Goal: Transaction & Acquisition: Purchase product/service

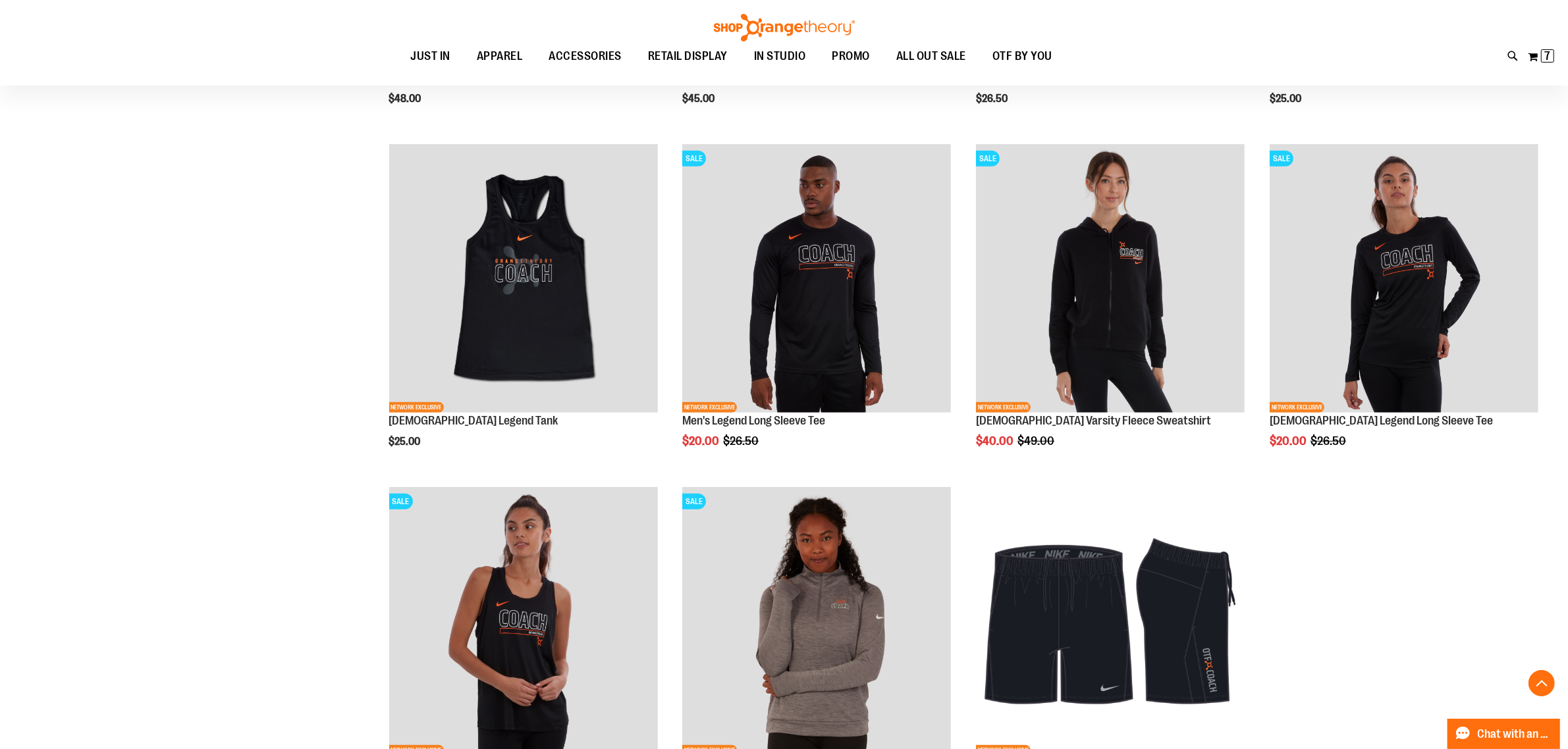
scroll to position [1234, 0]
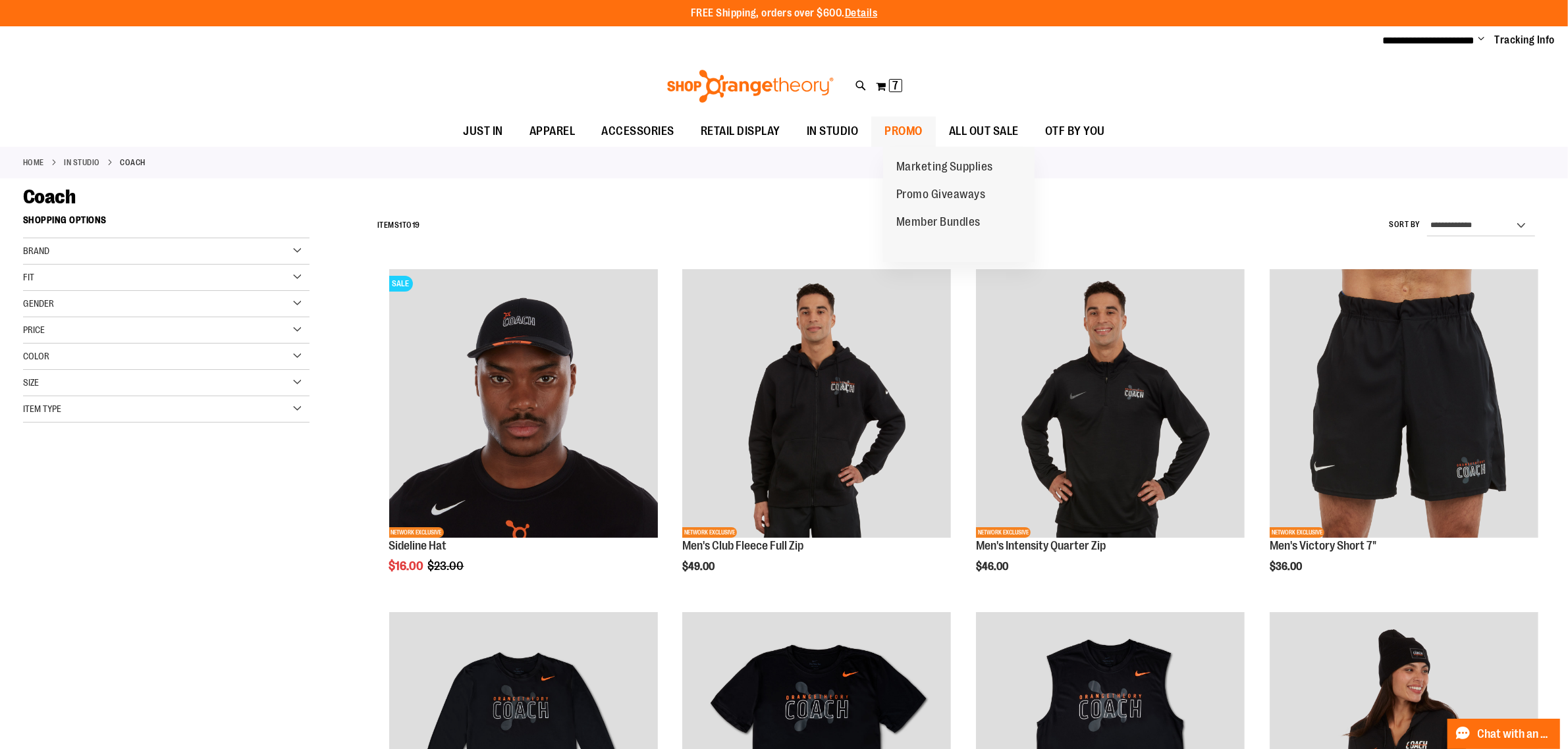
click at [923, 125] on span "PROMO" at bounding box center [903, 131] width 38 height 30
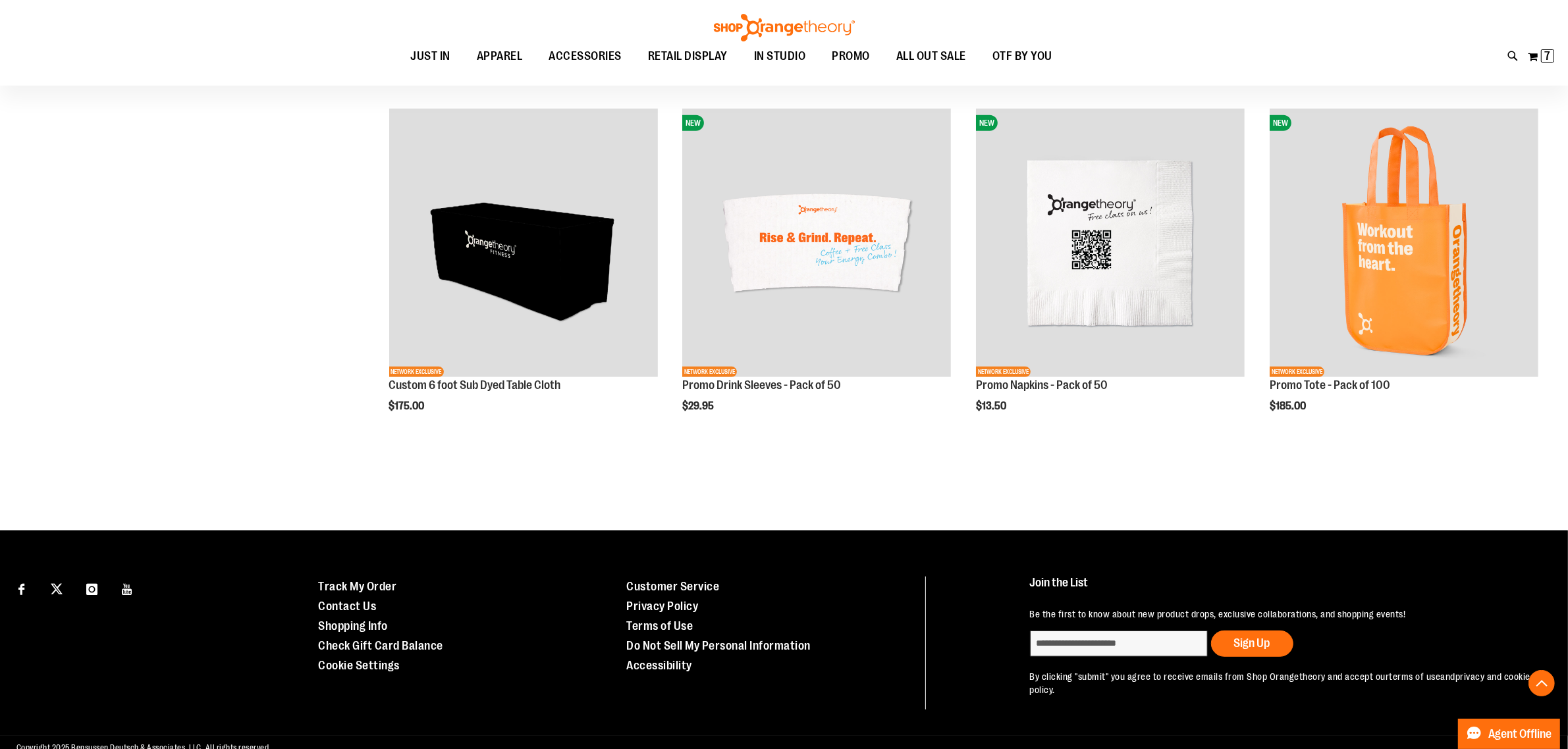
scroll to position [872, 0]
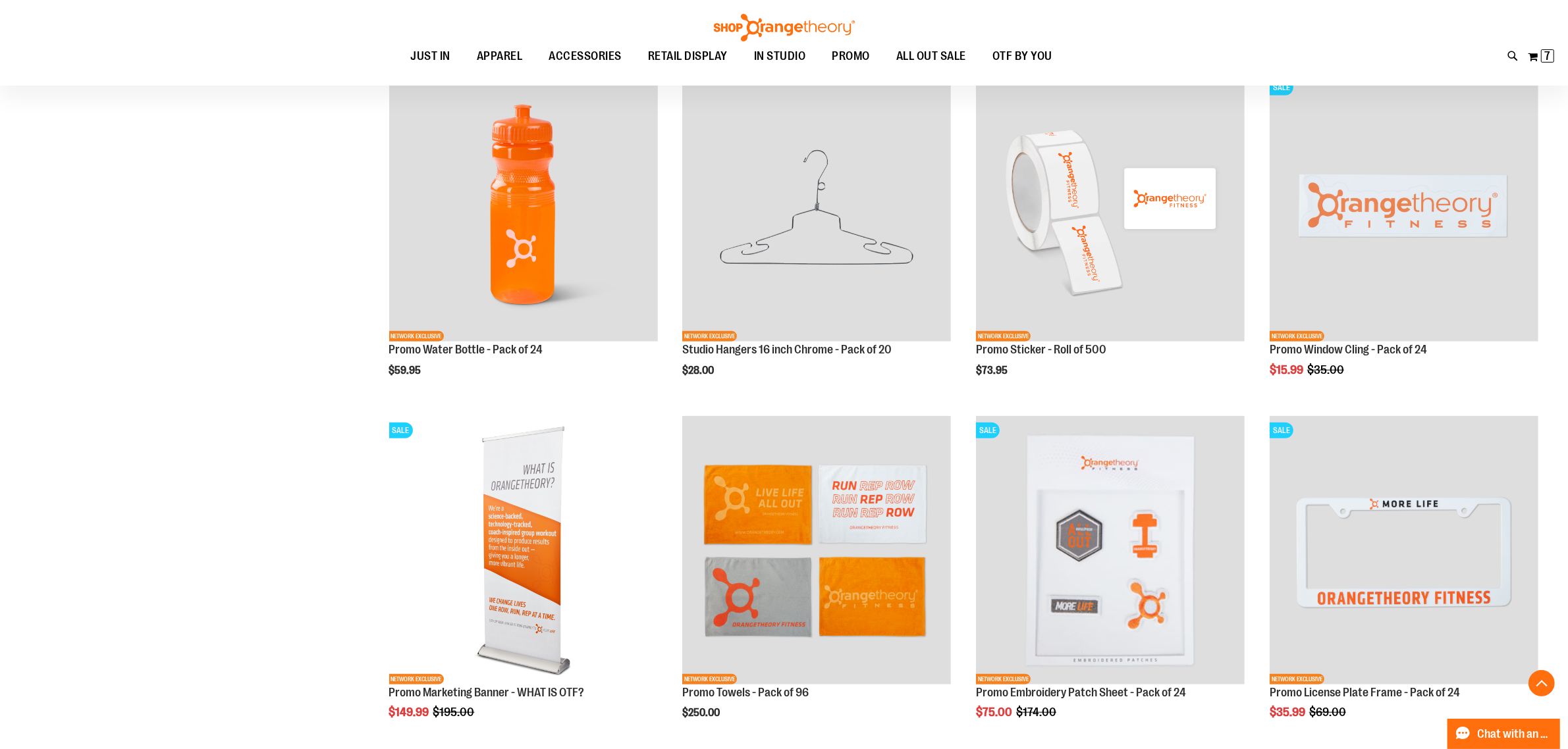
scroll to position [1366, 0]
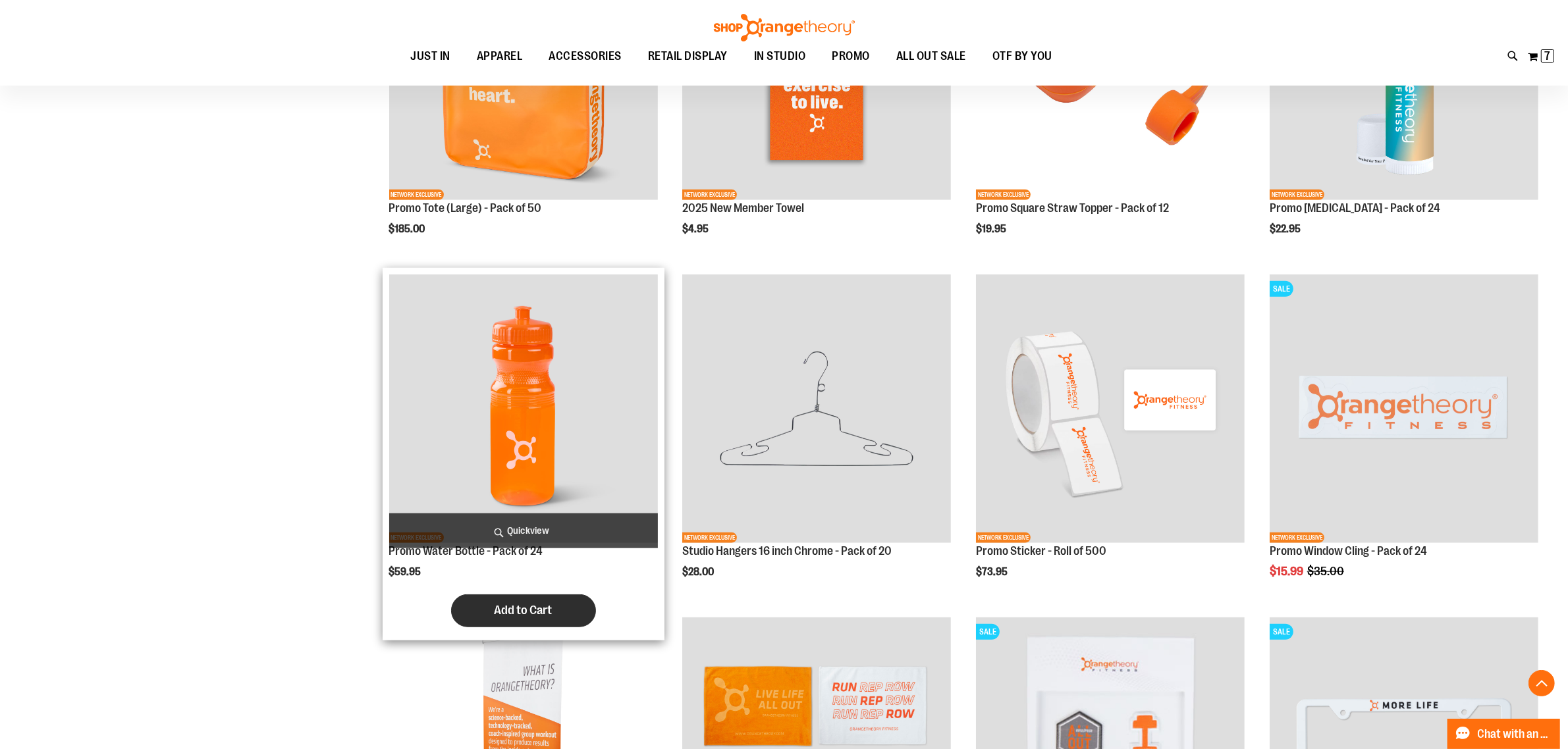
type input "**********"
click at [510, 607] on span "Add to Cart" at bounding box center [523, 610] width 58 height 14
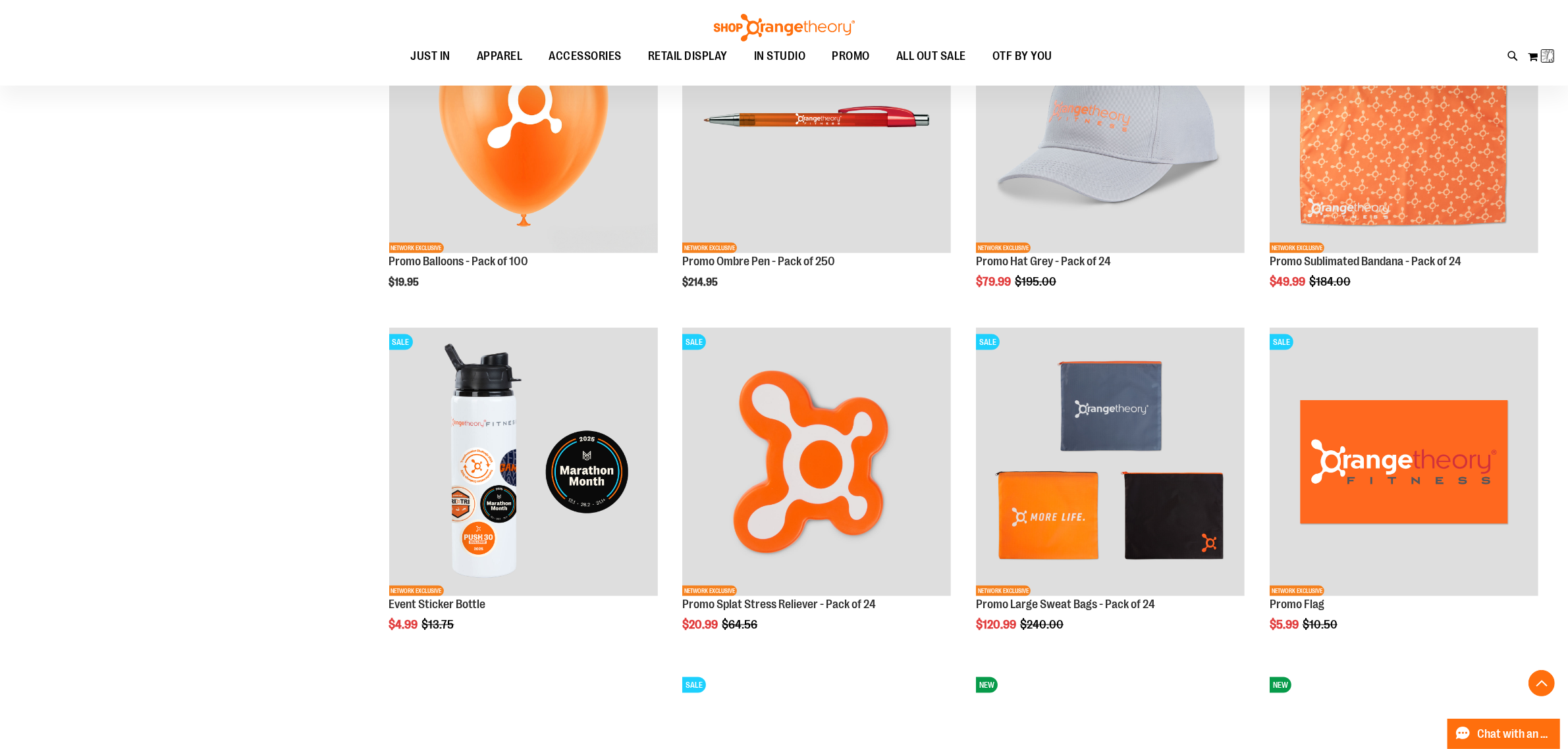
scroll to position [2354, 0]
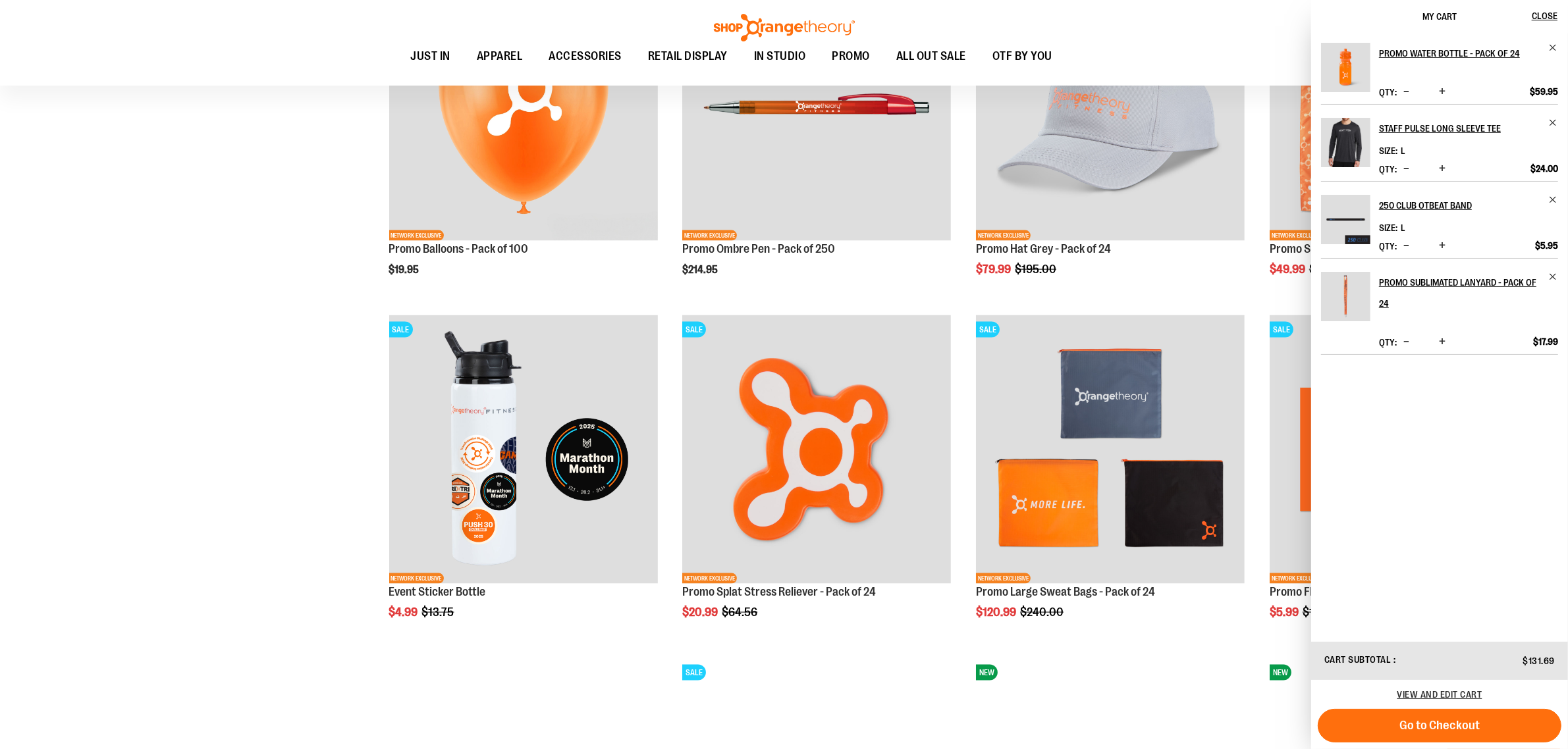
scroll to position [1595, 0]
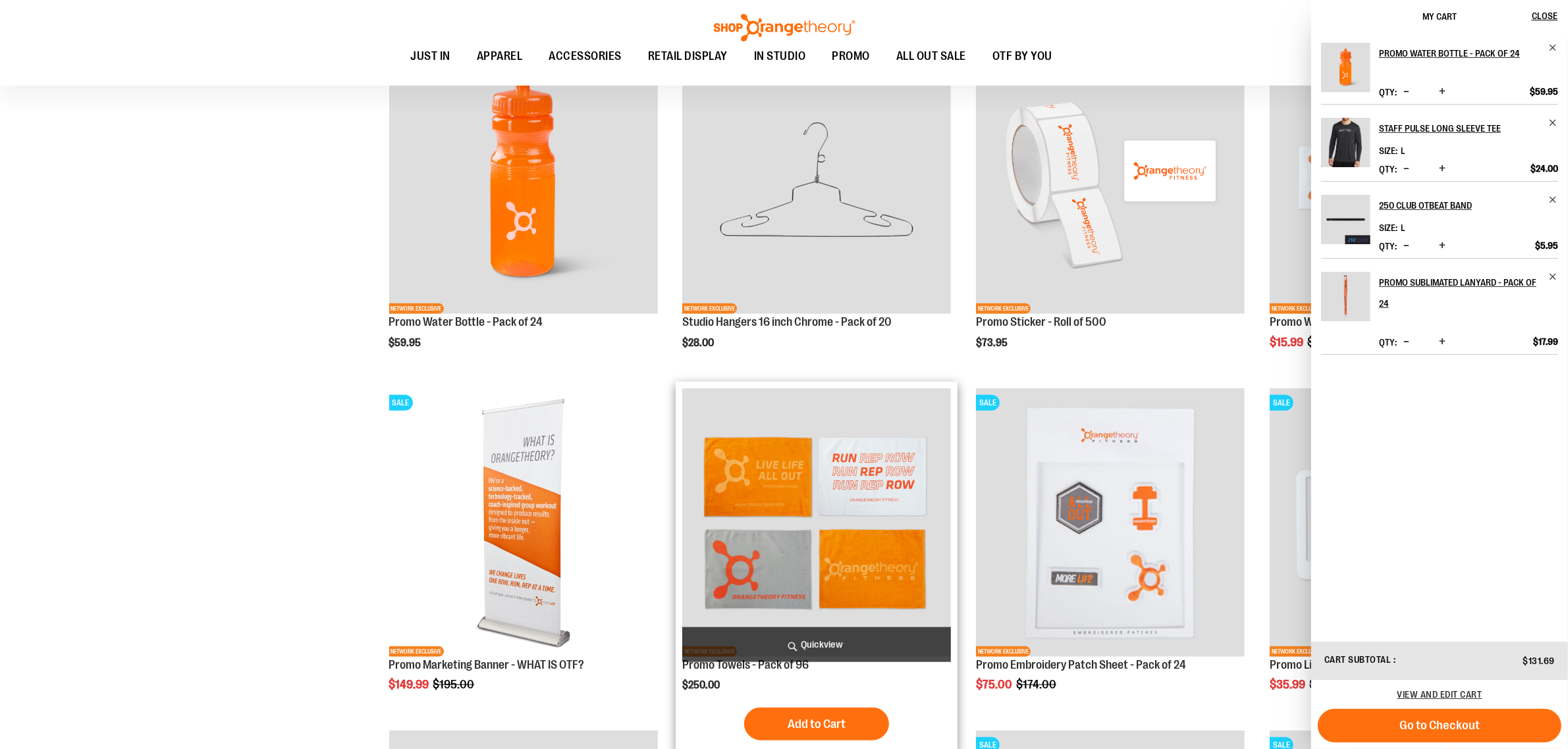
click at [820, 648] on span "Quickview" at bounding box center [816, 645] width 268 height 35
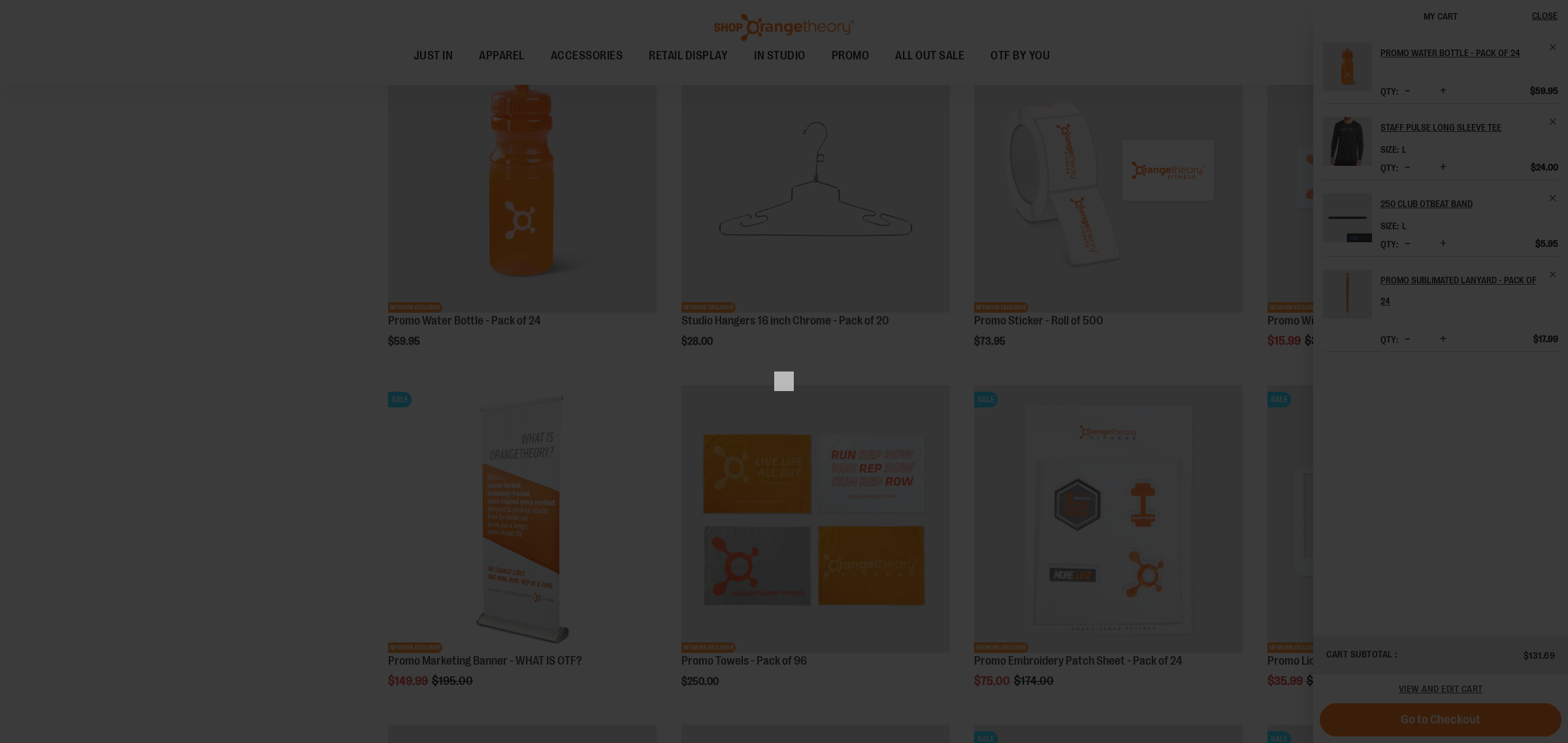
drag, startPoint x: 1566, startPoint y: 286, endPoint x: 1562, endPoint y: 291, distance: 6.4
click at [1555, 288] on div "×" at bounding box center [784, 372] width 1568 height 743
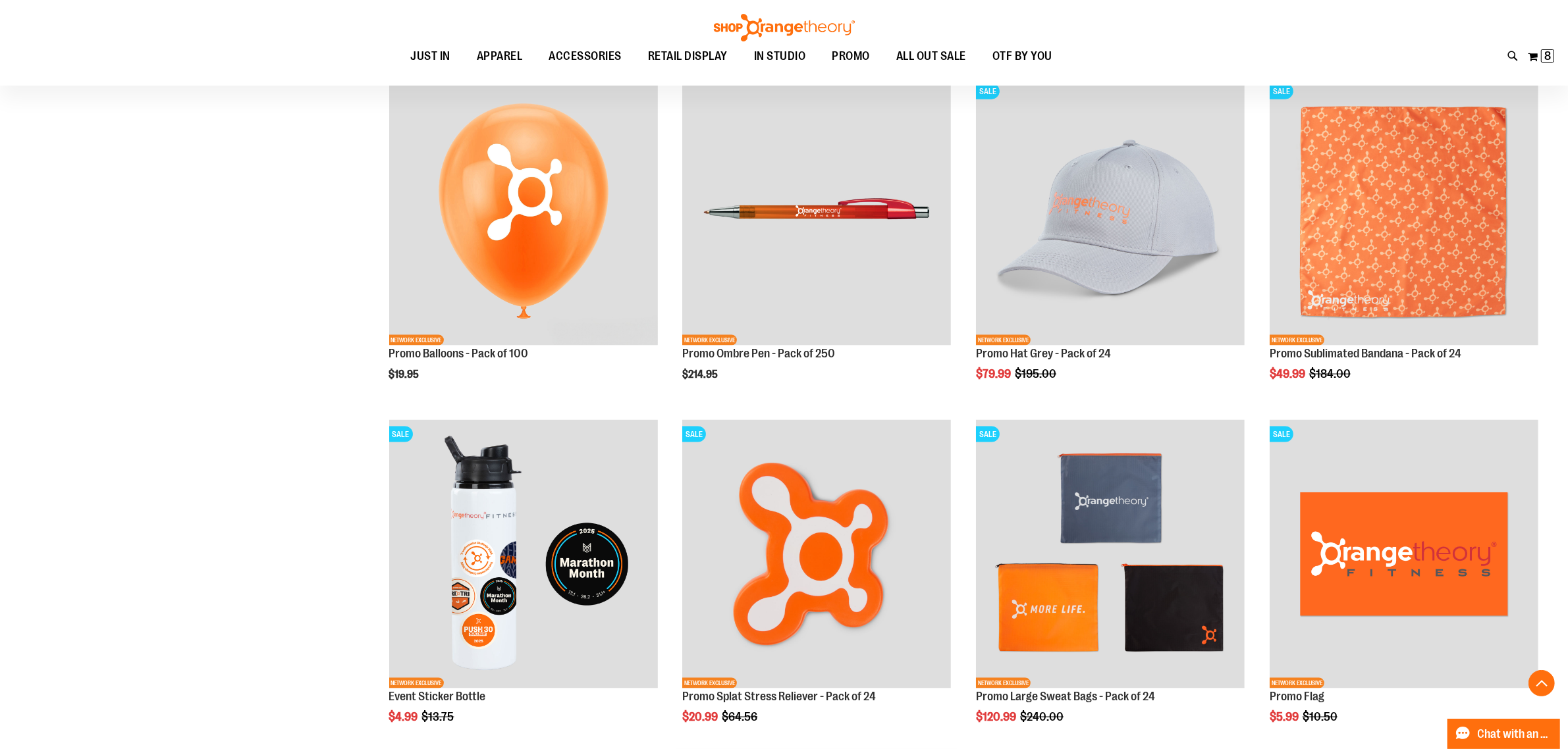
scroll to position [2500, 0]
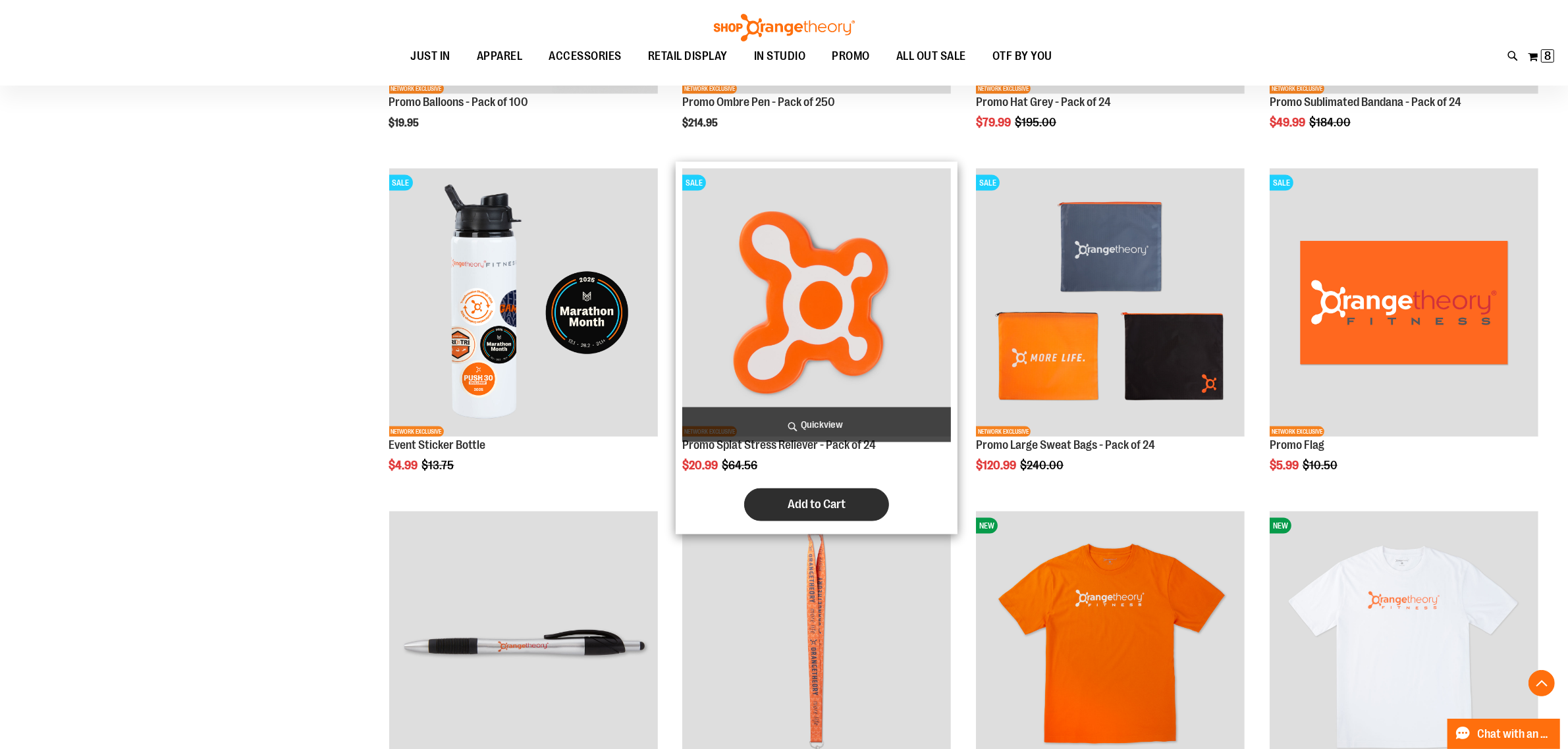
click at [794, 502] on span "Add to Cart" at bounding box center [816, 504] width 58 height 14
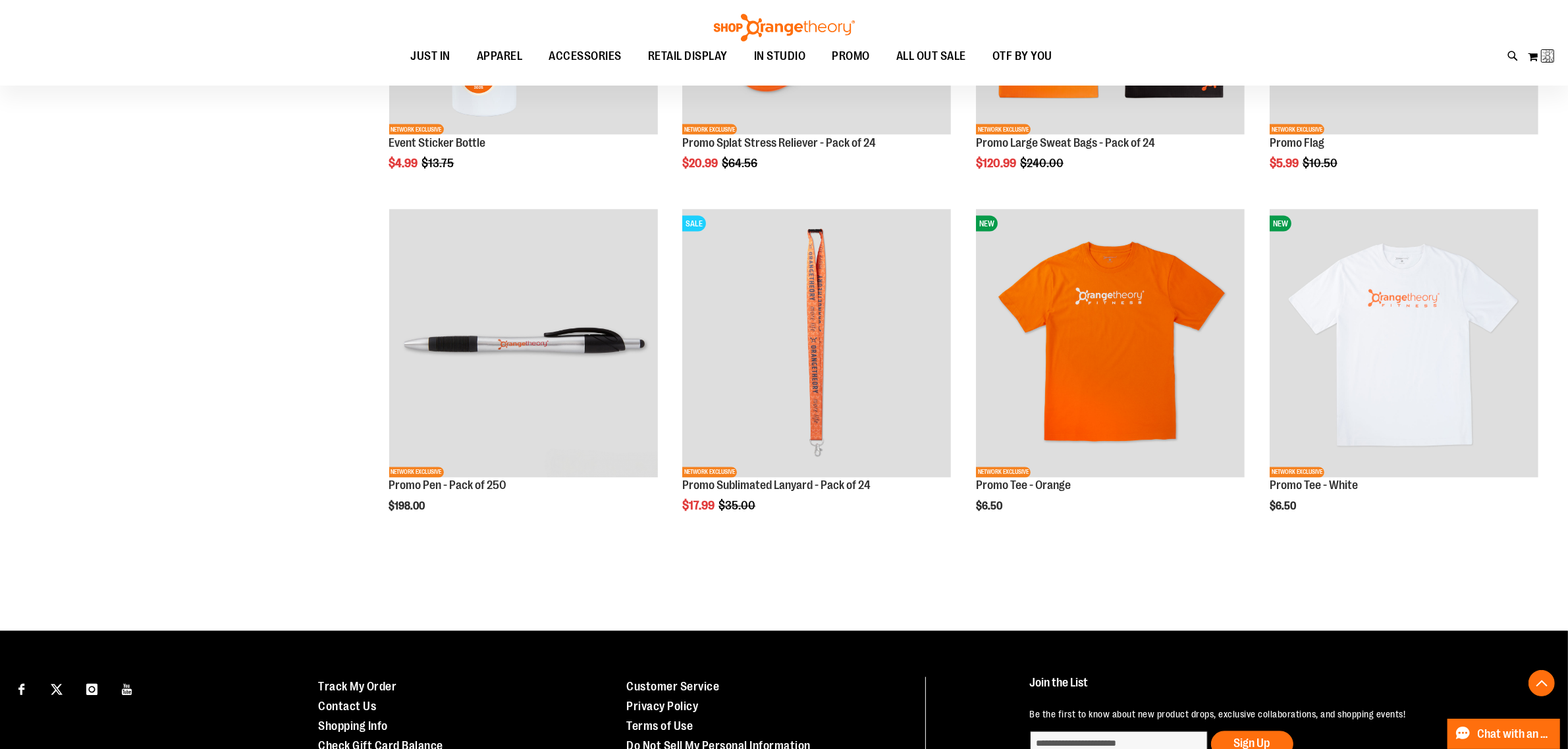
scroll to position [2847, 0]
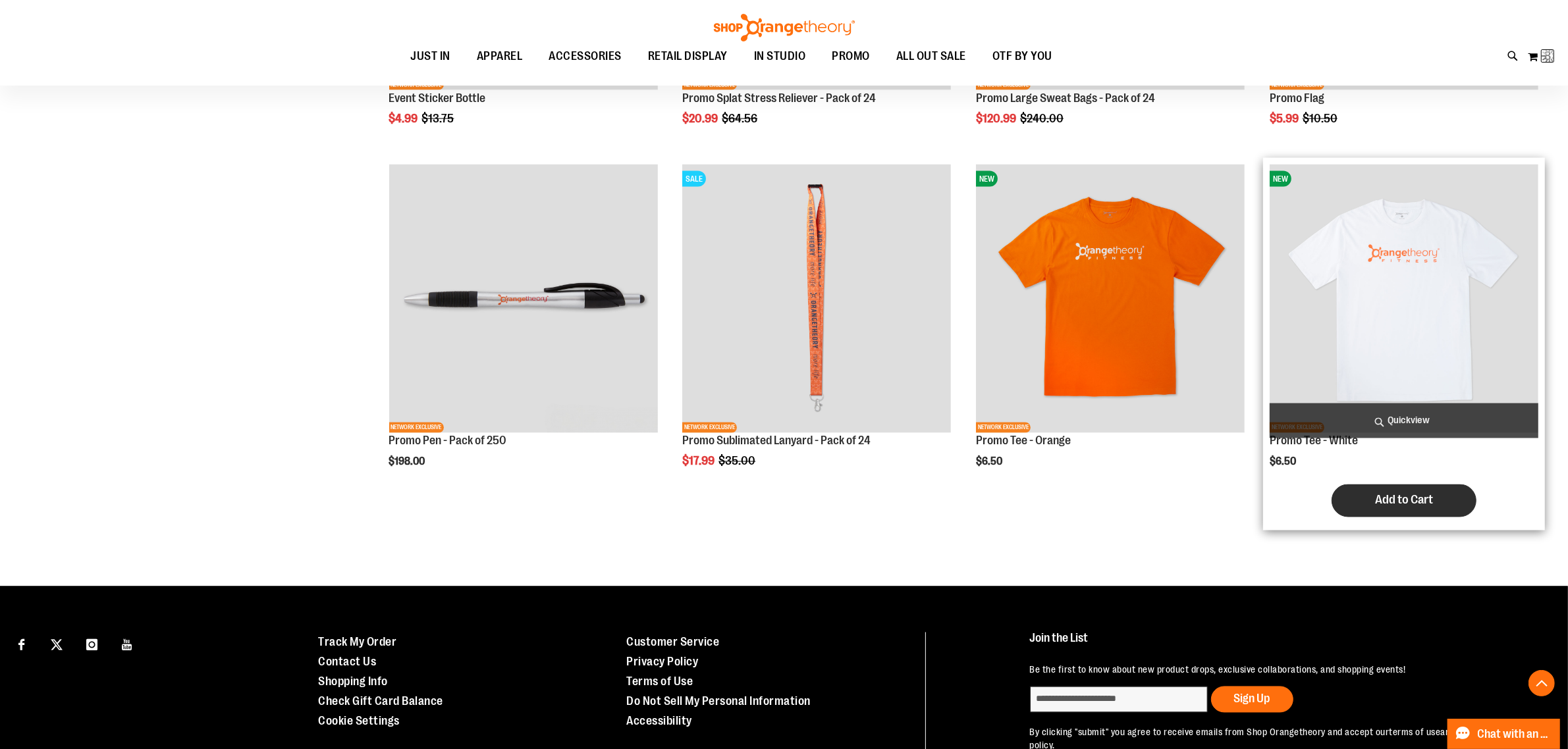
click at [1431, 501] on span "Add to Cart" at bounding box center [1404, 501] width 58 height 14
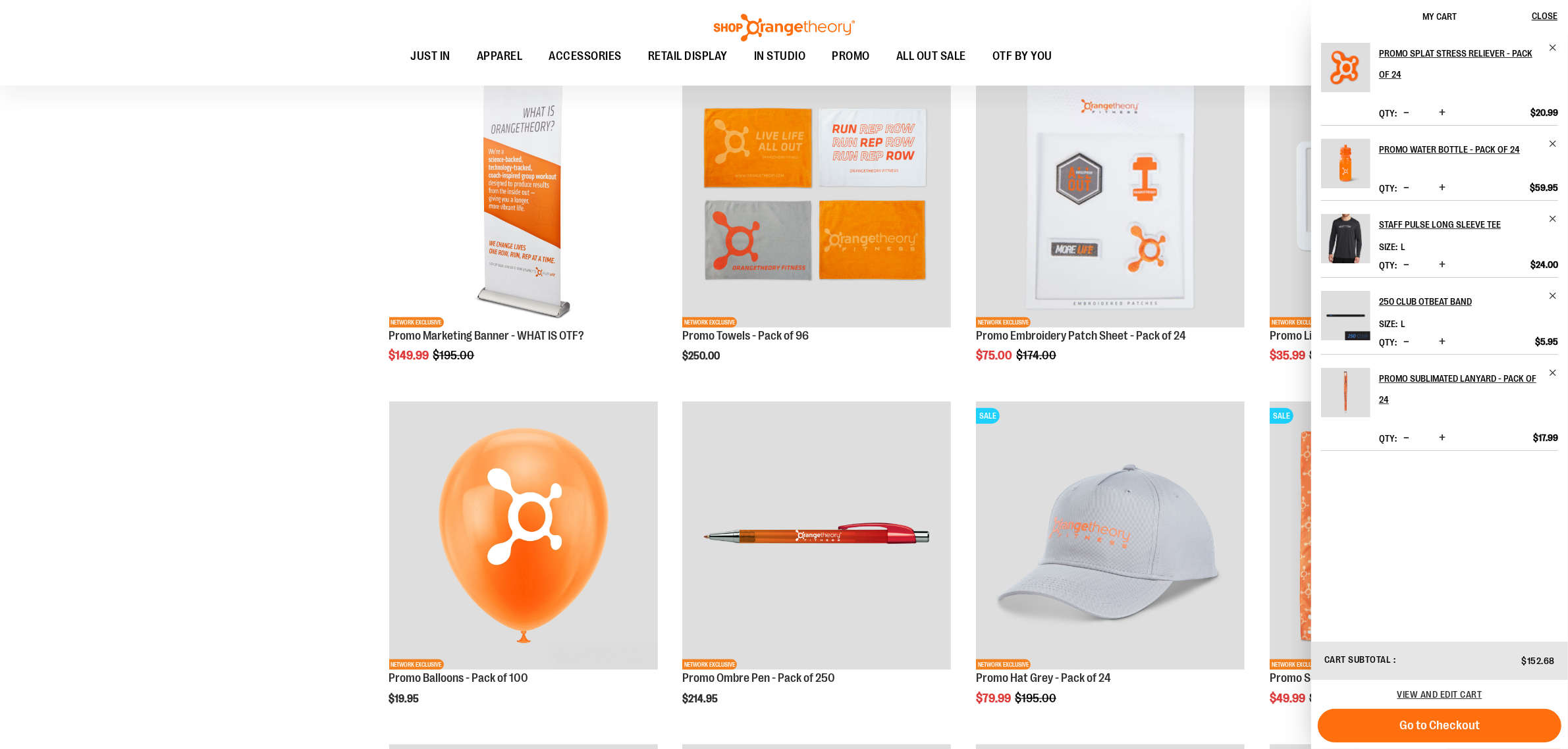
scroll to position [1860, 0]
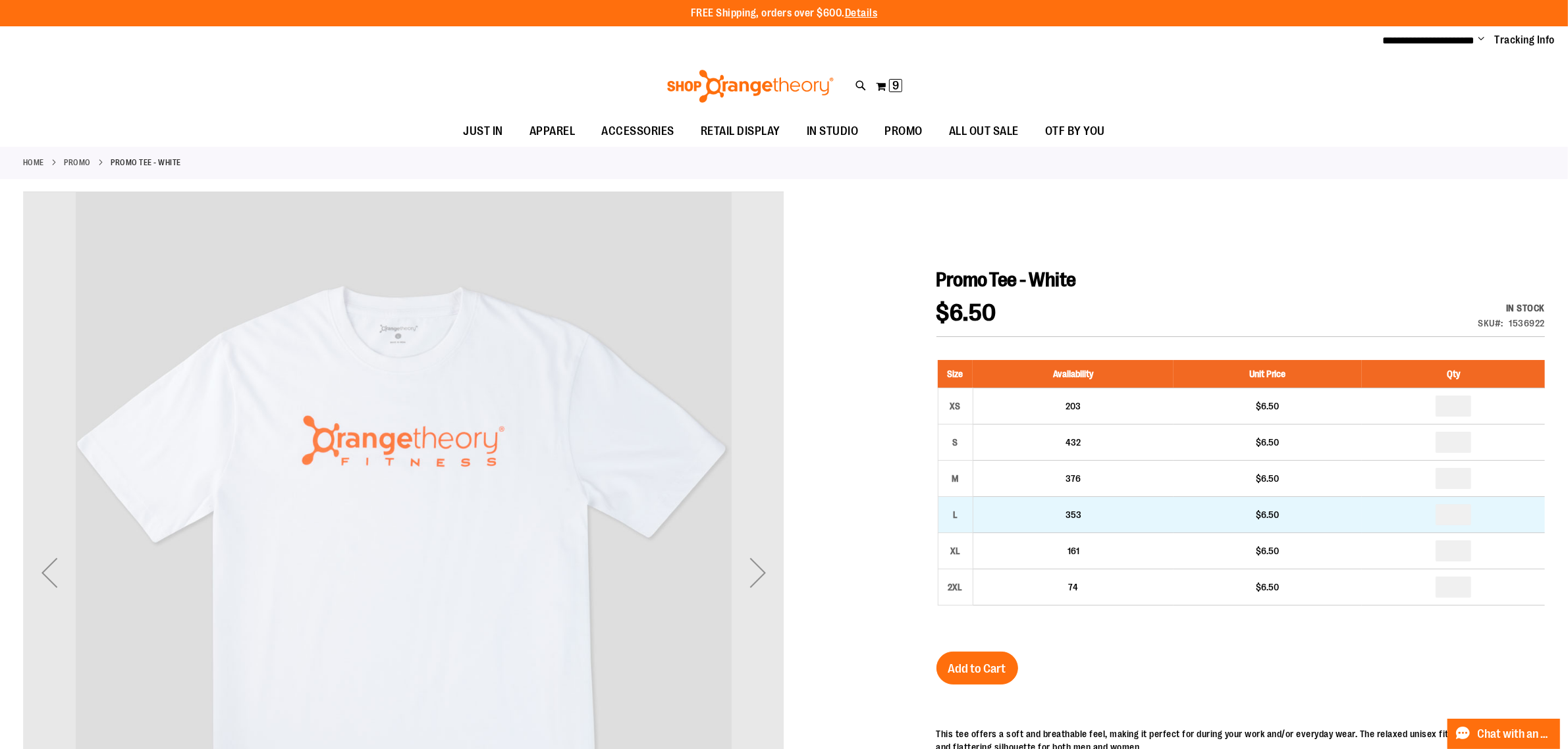
type input "**********"
click at [1469, 511] on input "number" at bounding box center [1453, 515] width 36 height 21
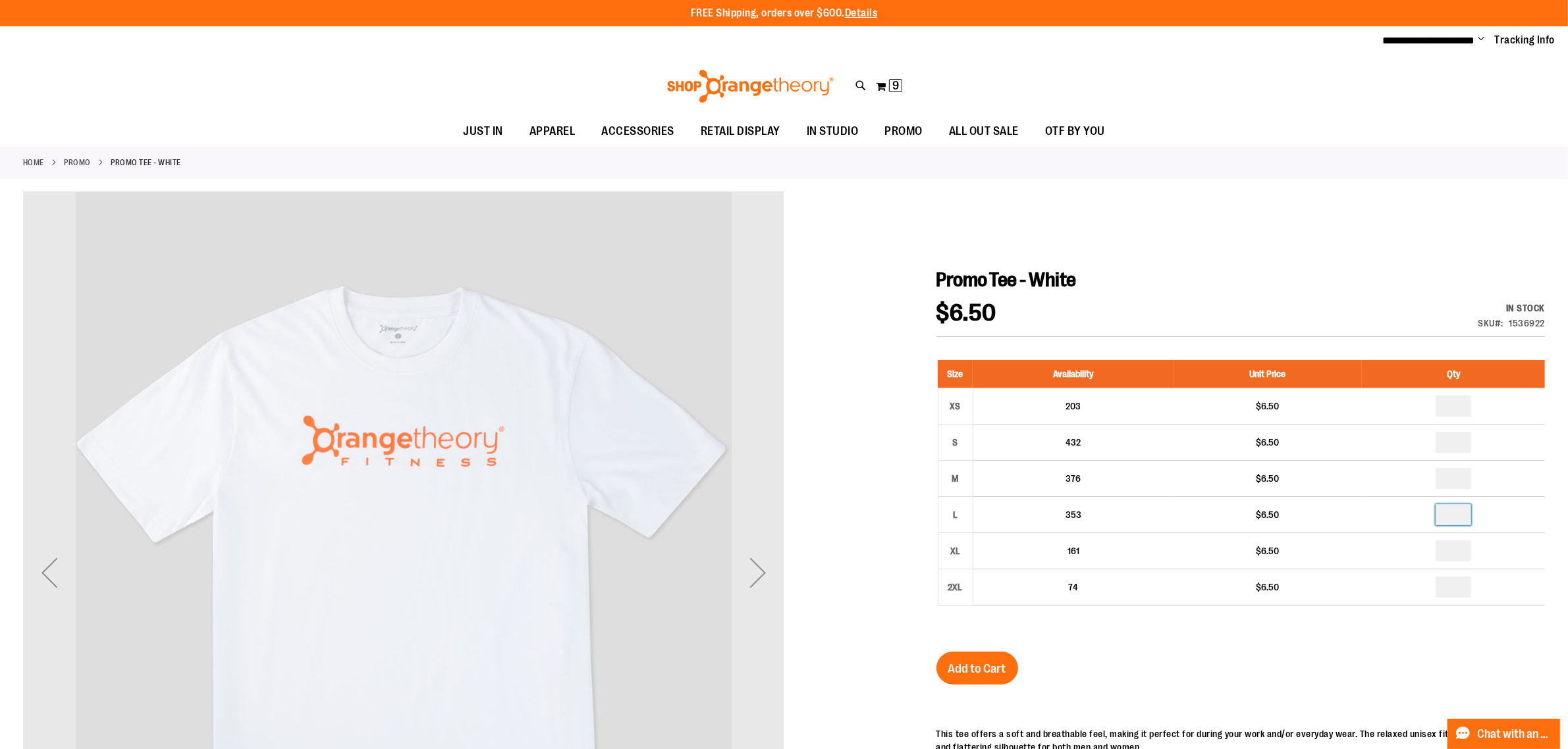
type input "*"
click at [1395, 703] on div "Promo Tee - White $6.50 In stock Only %1 left SKU 1536922 Size Availability Uni…" at bounding box center [1241, 756] width 609 height 977
click at [996, 675] on span "Add to Cart" at bounding box center [977, 669] width 58 height 14
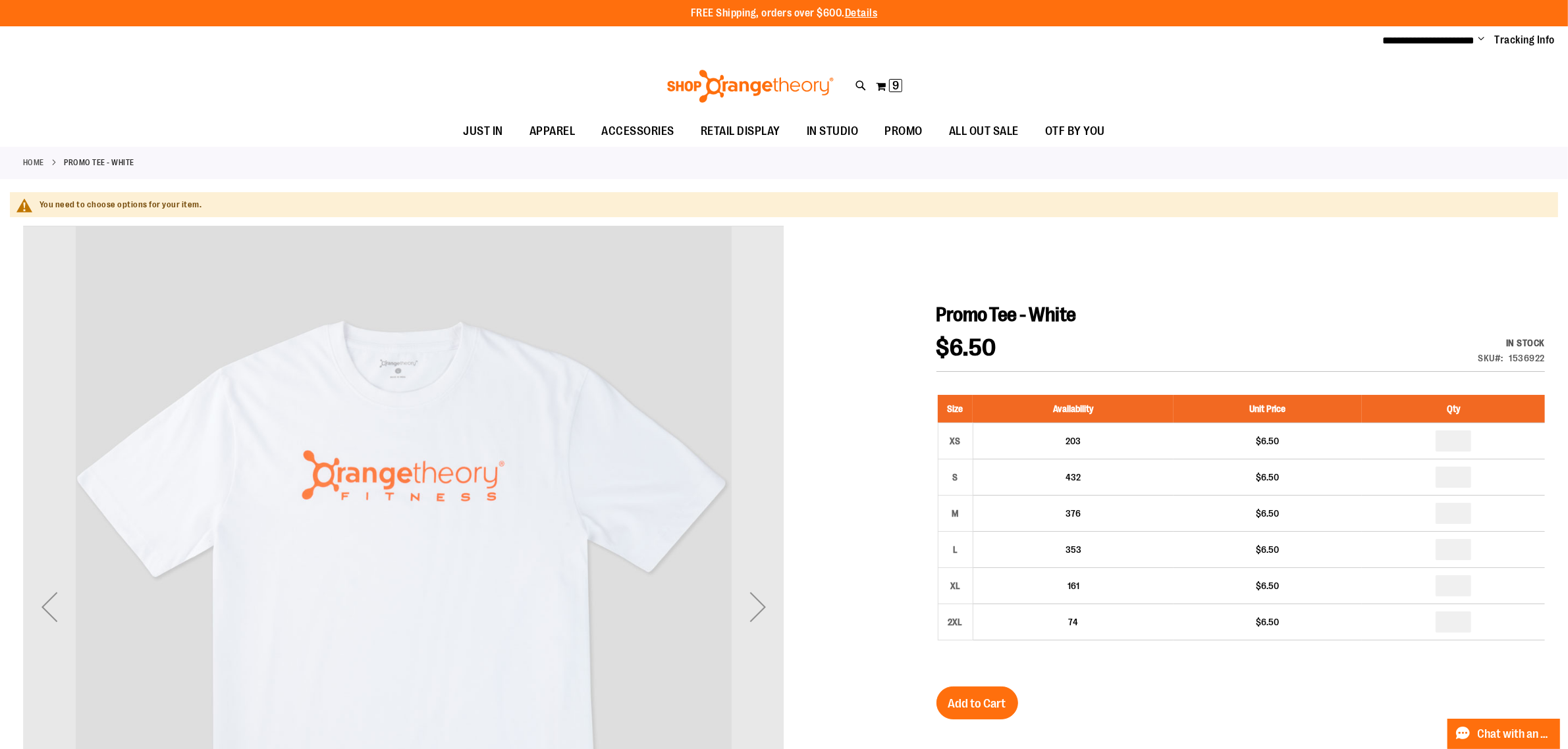
type input "**********"
click at [1450, 304] on h1 "Promo Tee - White" at bounding box center [1241, 315] width 609 height 24
click at [899, 82] on span "9" at bounding box center [895, 85] width 6 height 13
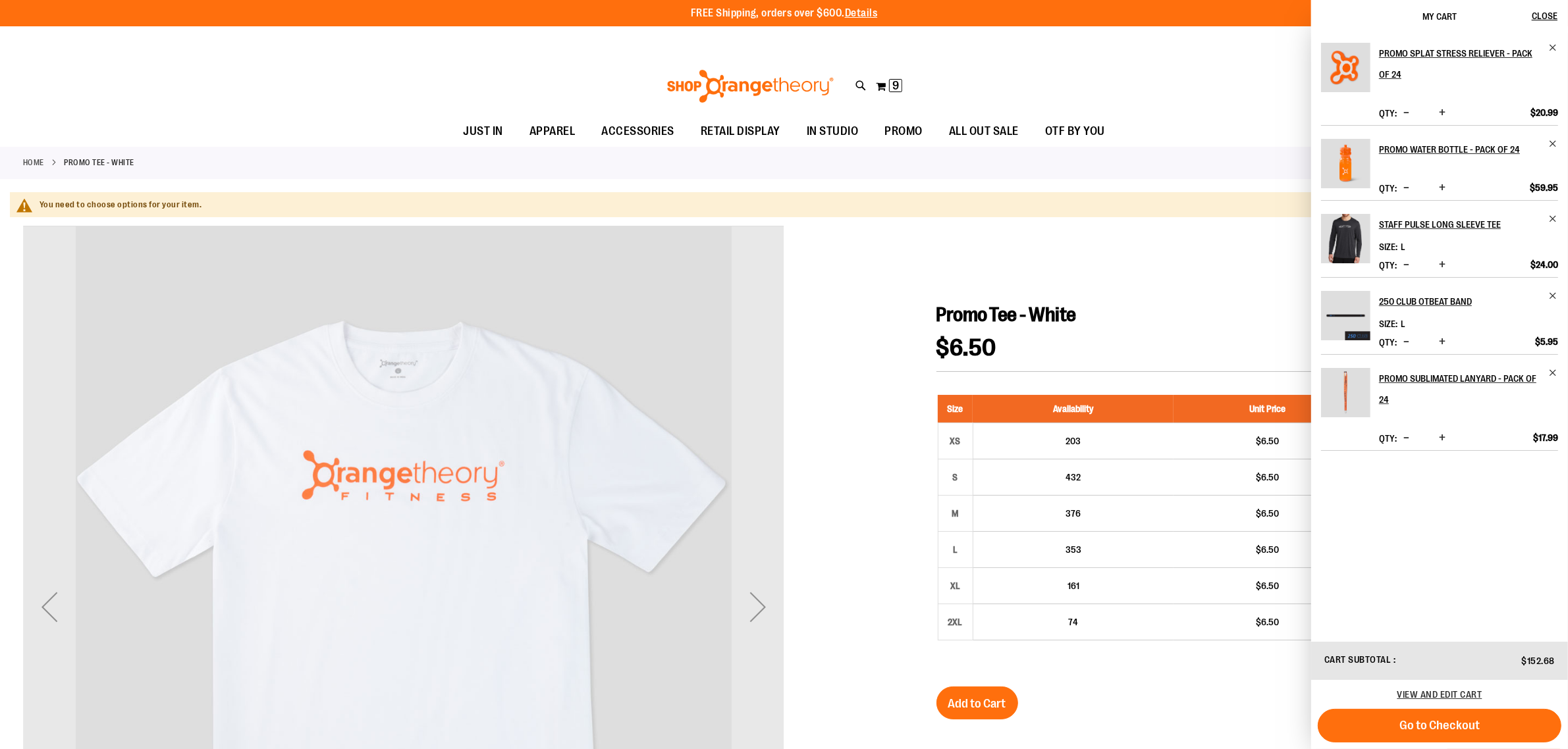
click at [1075, 196] on div "You need to choose options for your item." at bounding box center [784, 205] width 1548 height 26
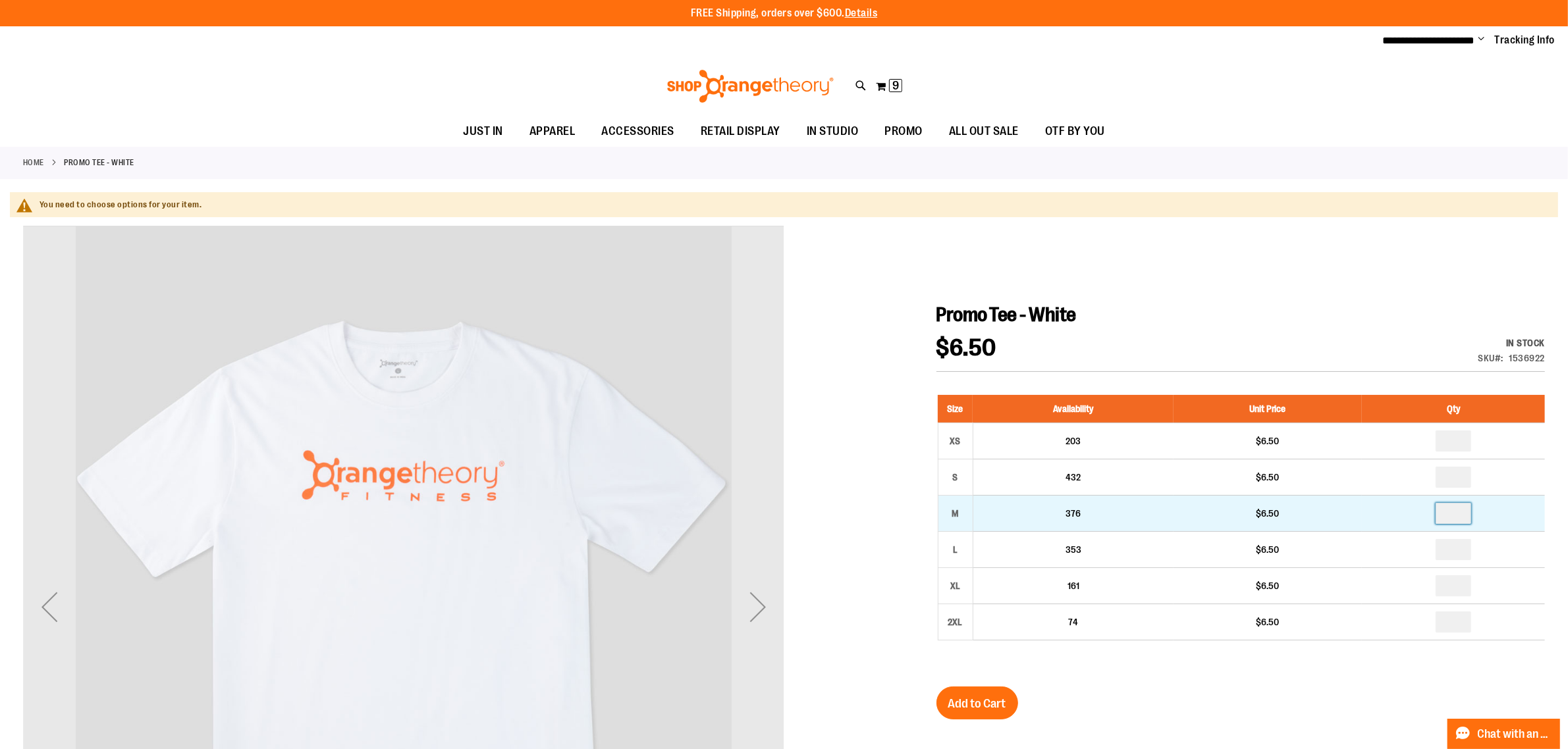
click at [1463, 512] on input "number" at bounding box center [1453, 513] width 36 height 21
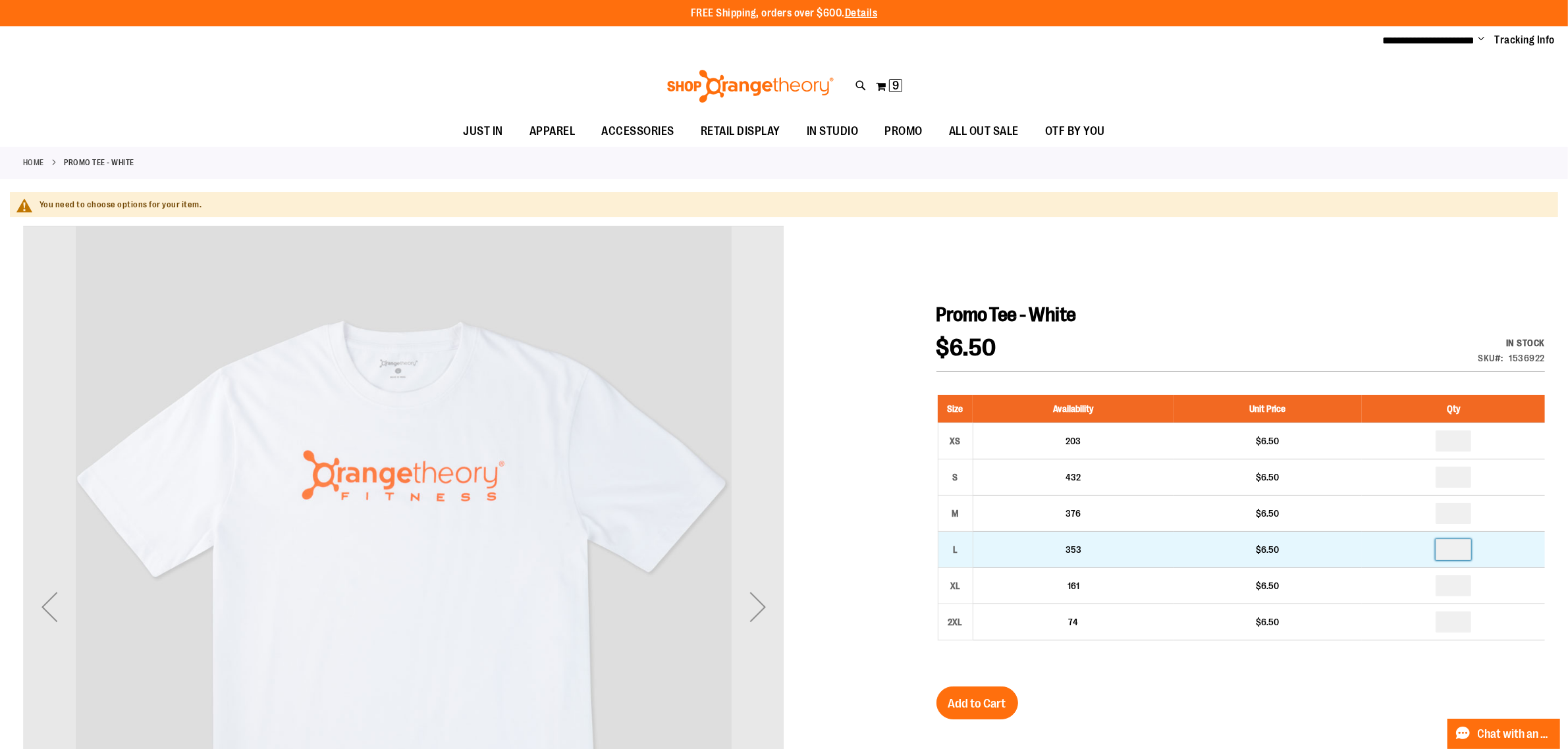
type input "*"
click at [1462, 543] on input "number" at bounding box center [1453, 549] width 36 height 21
type input "*"
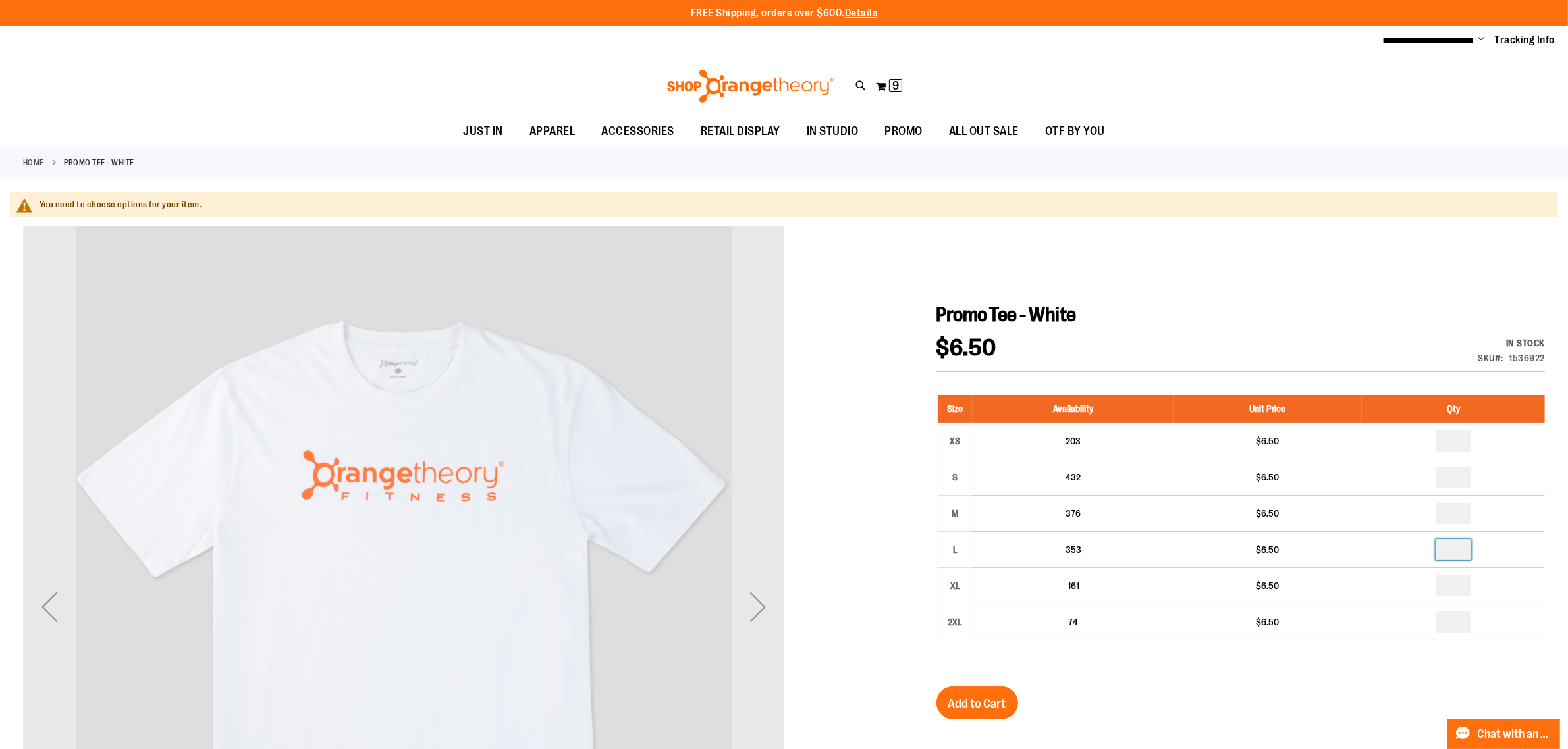
click at [1420, 670] on div "Size Availability Unit Price Qty XS 203 $6.50 * S 432 $6.50 * M *" at bounding box center [1241, 527] width 609 height 291
click at [999, 692] on button "Add to Cart" at bounding box center [977, 703] width 81 height 33
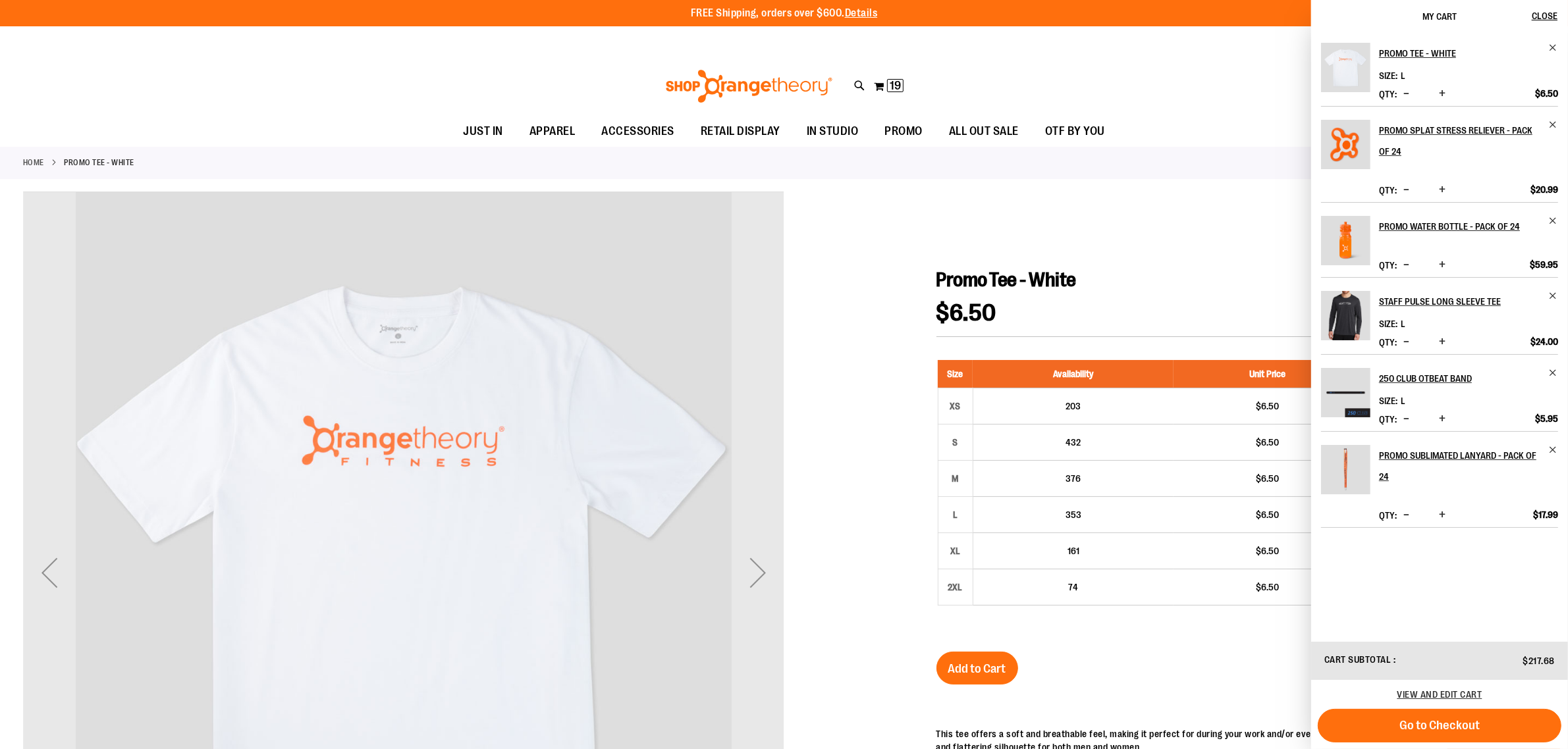
click at [1409, 94] on span "Decrease product quantity" at bounding box center [1406, 93] width 6 height 13
click at [1409, 92] on span "Decrease product quantity" at bounding box center [1406, 93] width 6 height 13
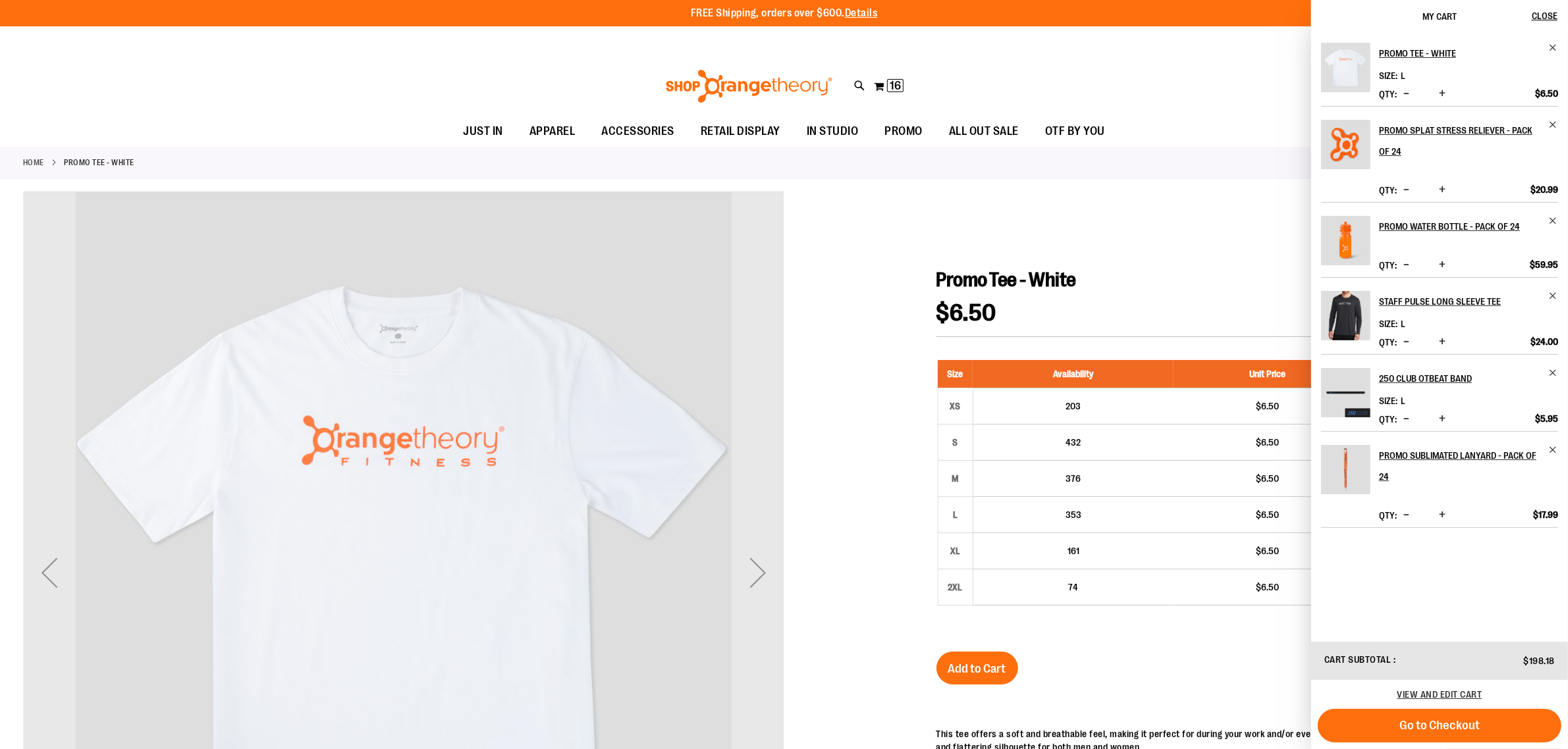
click at [1446, 90] on span "Increase product quantity" at bounding box center [1443, 93] width 6 height 13
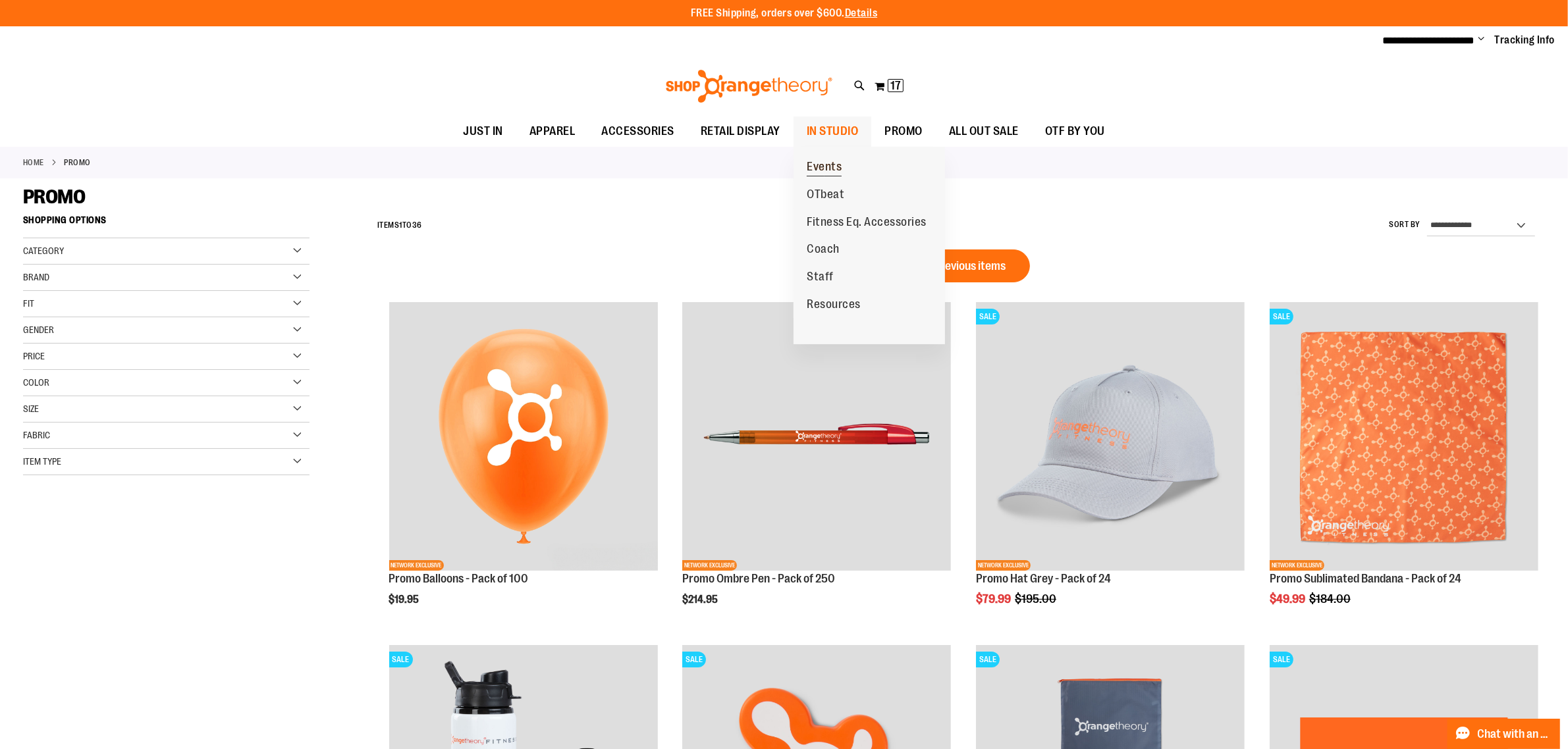
type input "**********"
click at [821, 164] on span "Events" at bounding box center [824, 168] width 35 height 17
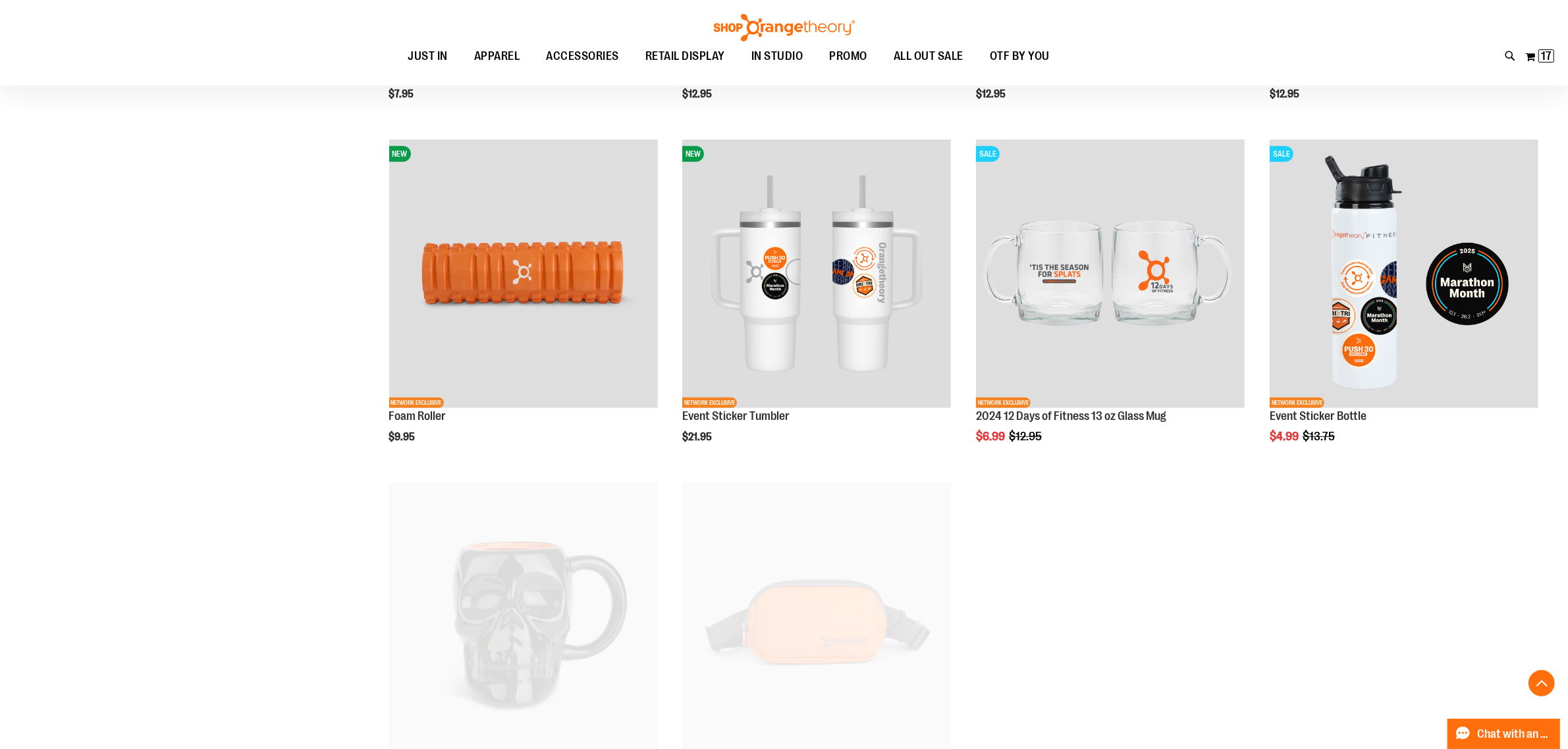
scroll to position [823, 0]
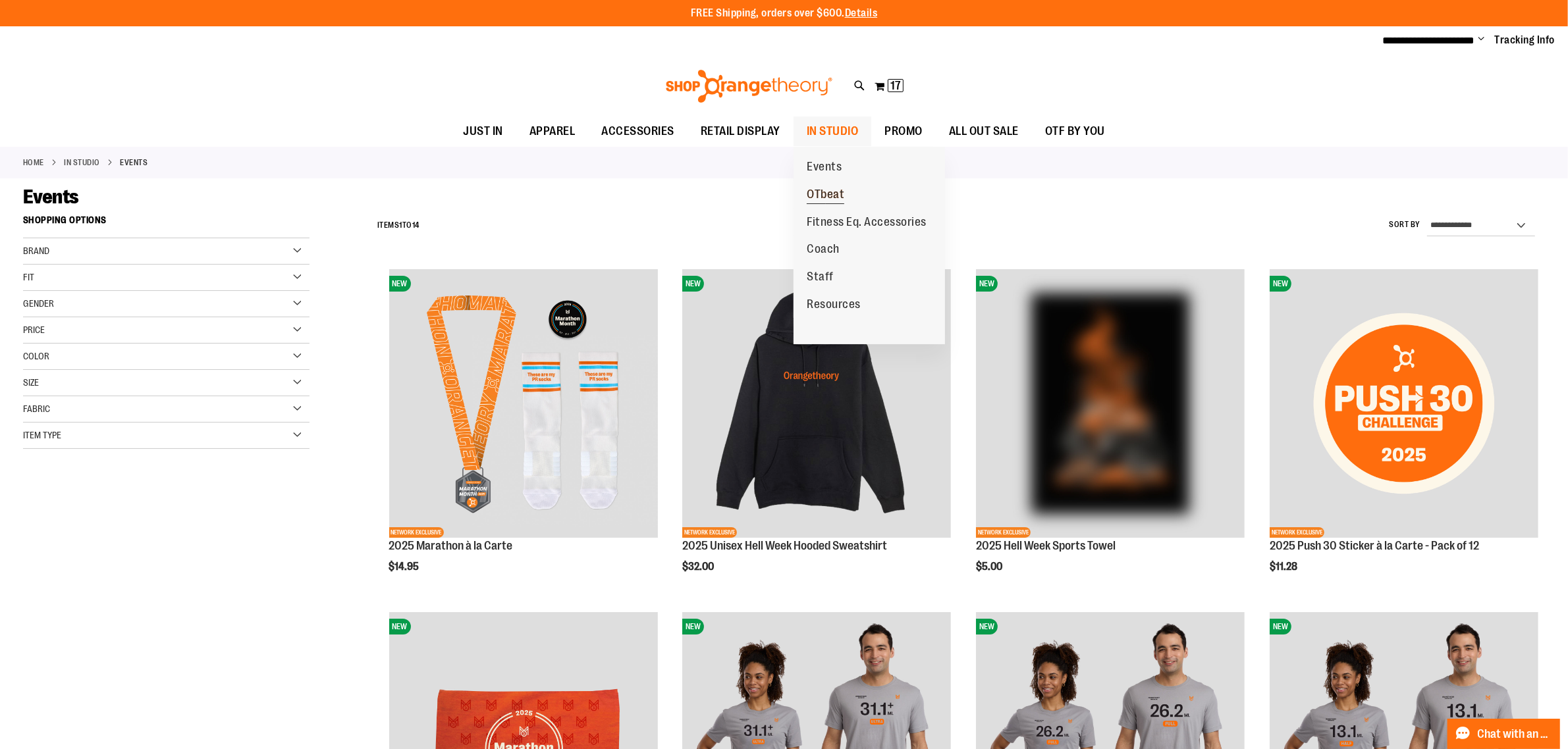
type input "**********"
click at [839, 201] on span "OTbeat" at bounding box center [825, 196] width 38 height 17
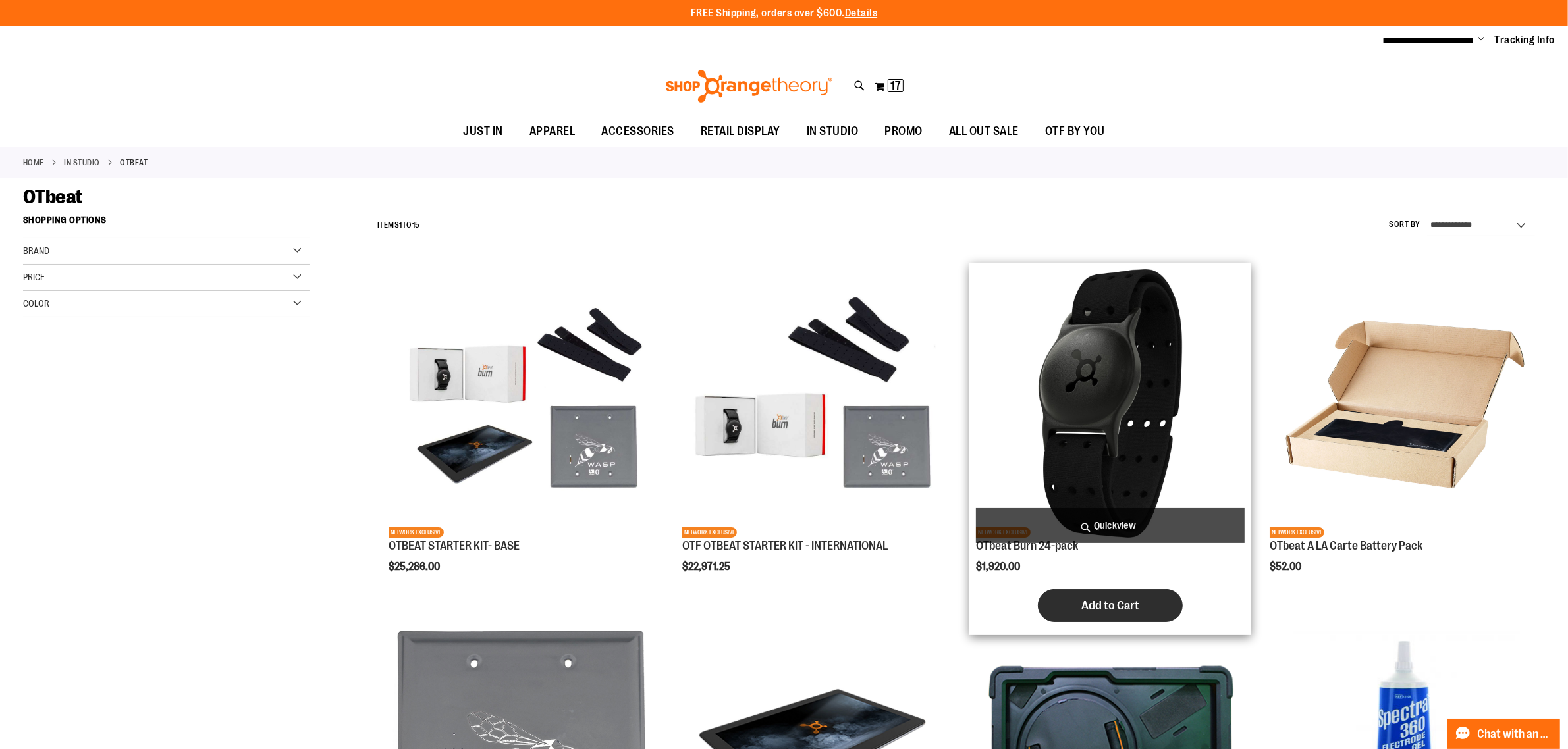
type input "**********"
click at [1097, 598] on span "Add to Cart" at bounding box center [1110, 605] width 58 height 14
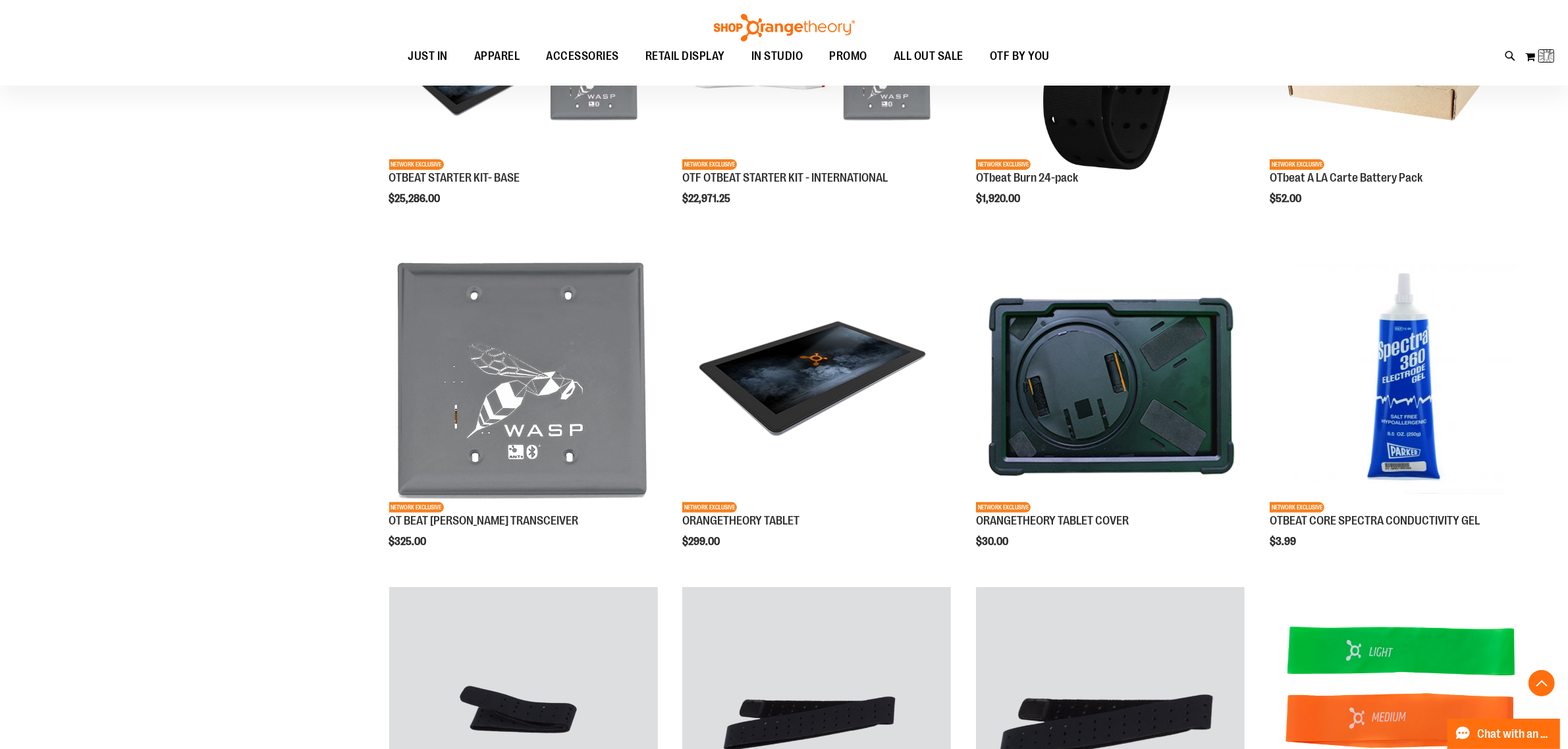
scroll to position [411, 0]
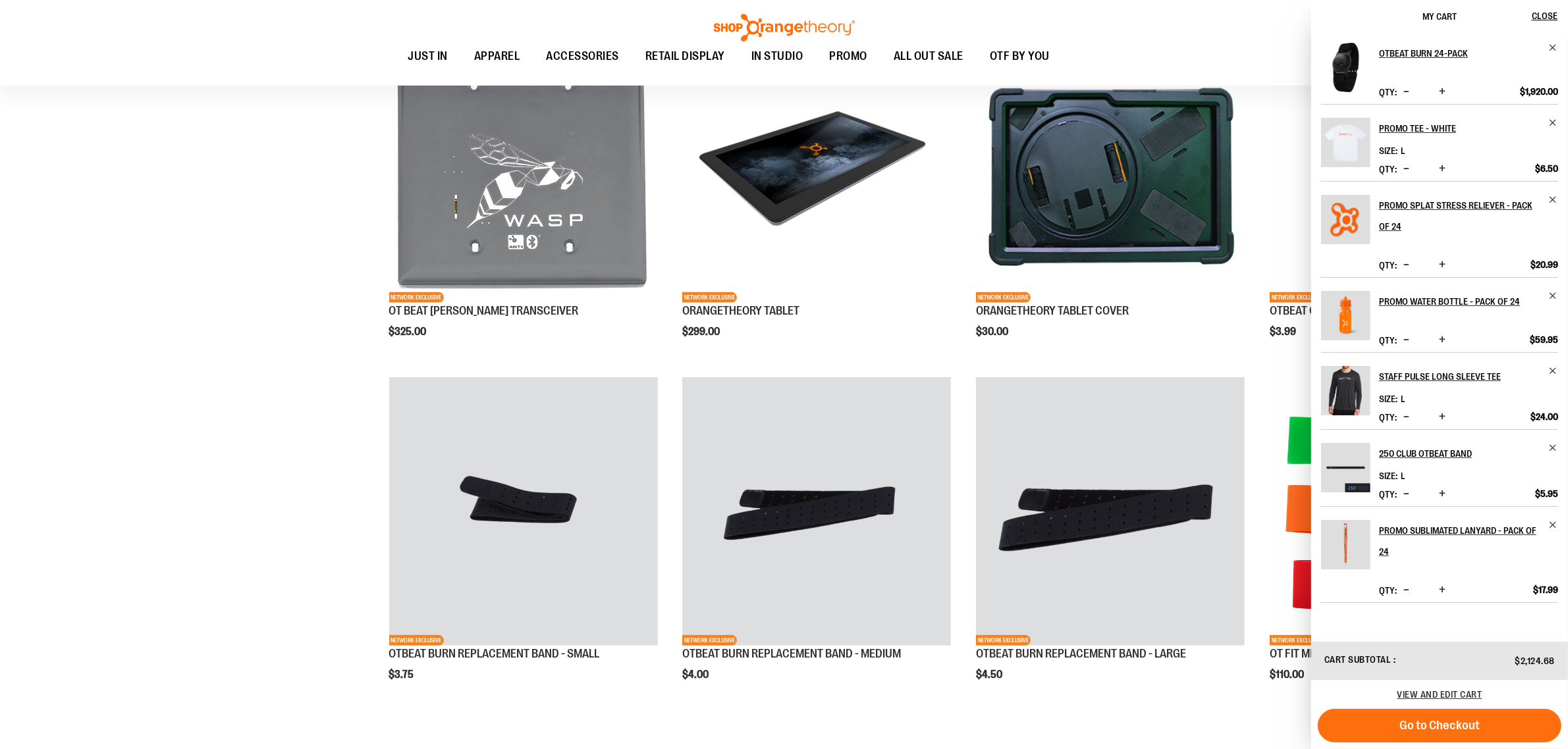
scroll to position [658, 0]
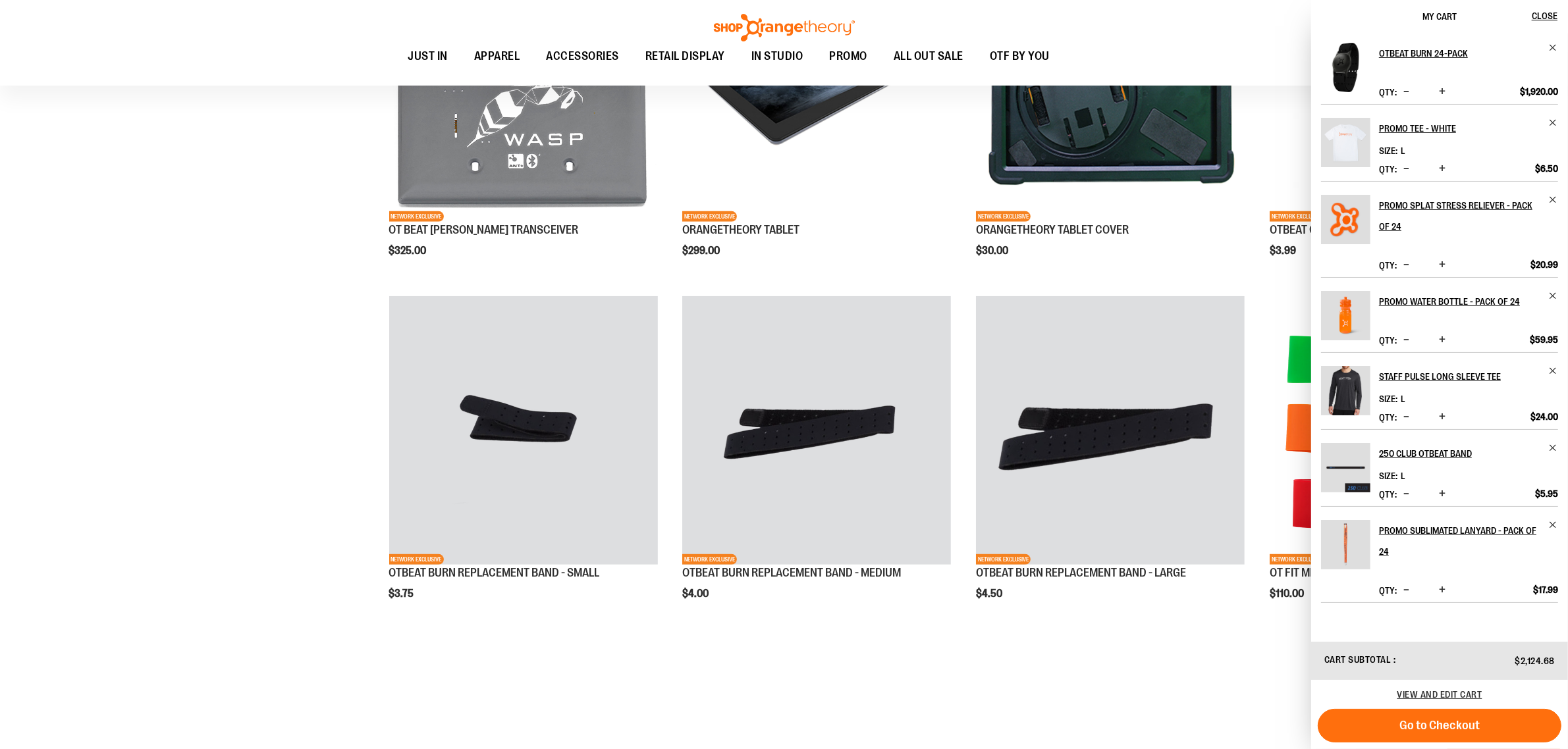
click at [1268, 687] on ol "NETWORK EXCLUSIVE OTBEAT STARTER KIT- BASE $25,286.00 Quickview" at bounding box center [958, 289] width 1174 height 1371
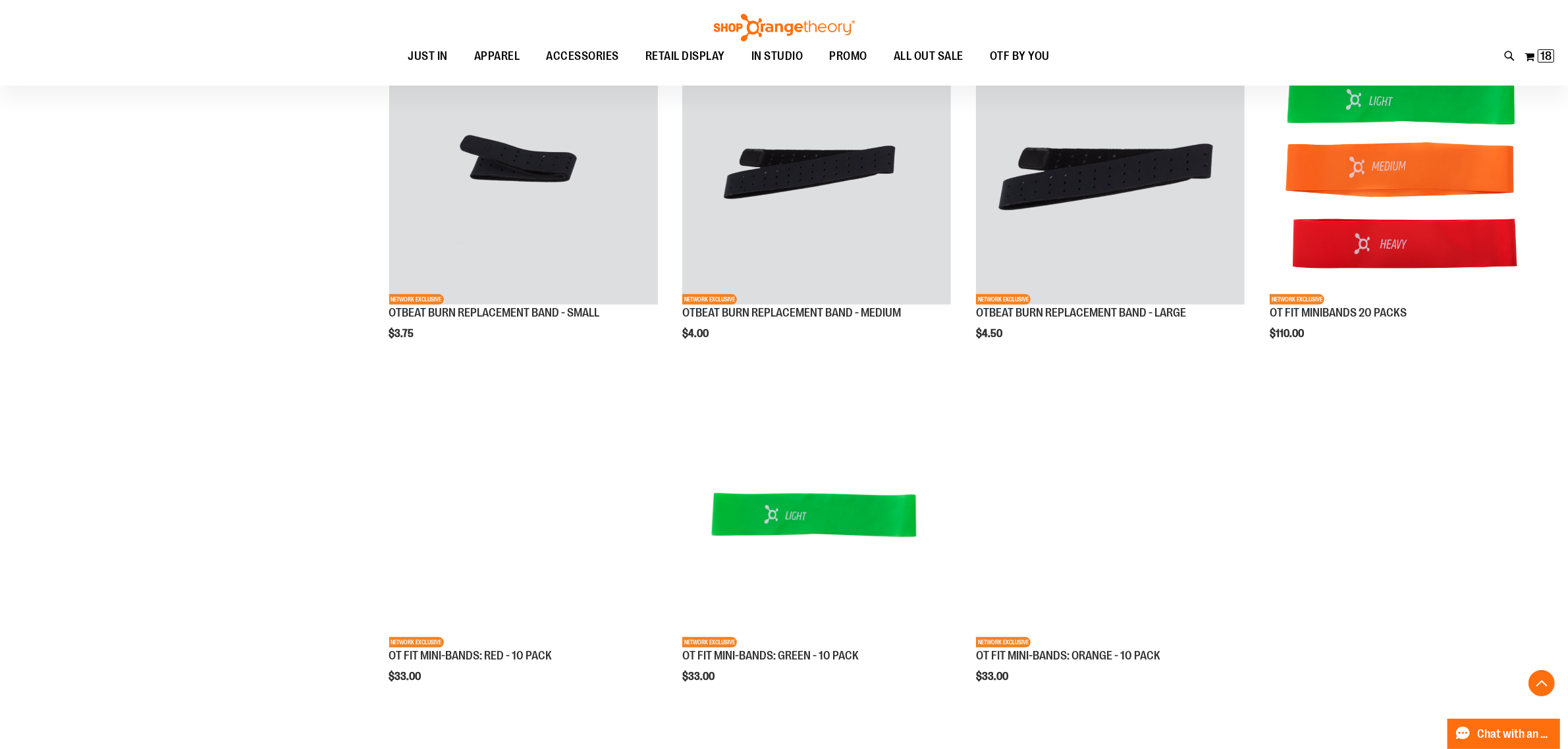
scroll to position [886, 0]
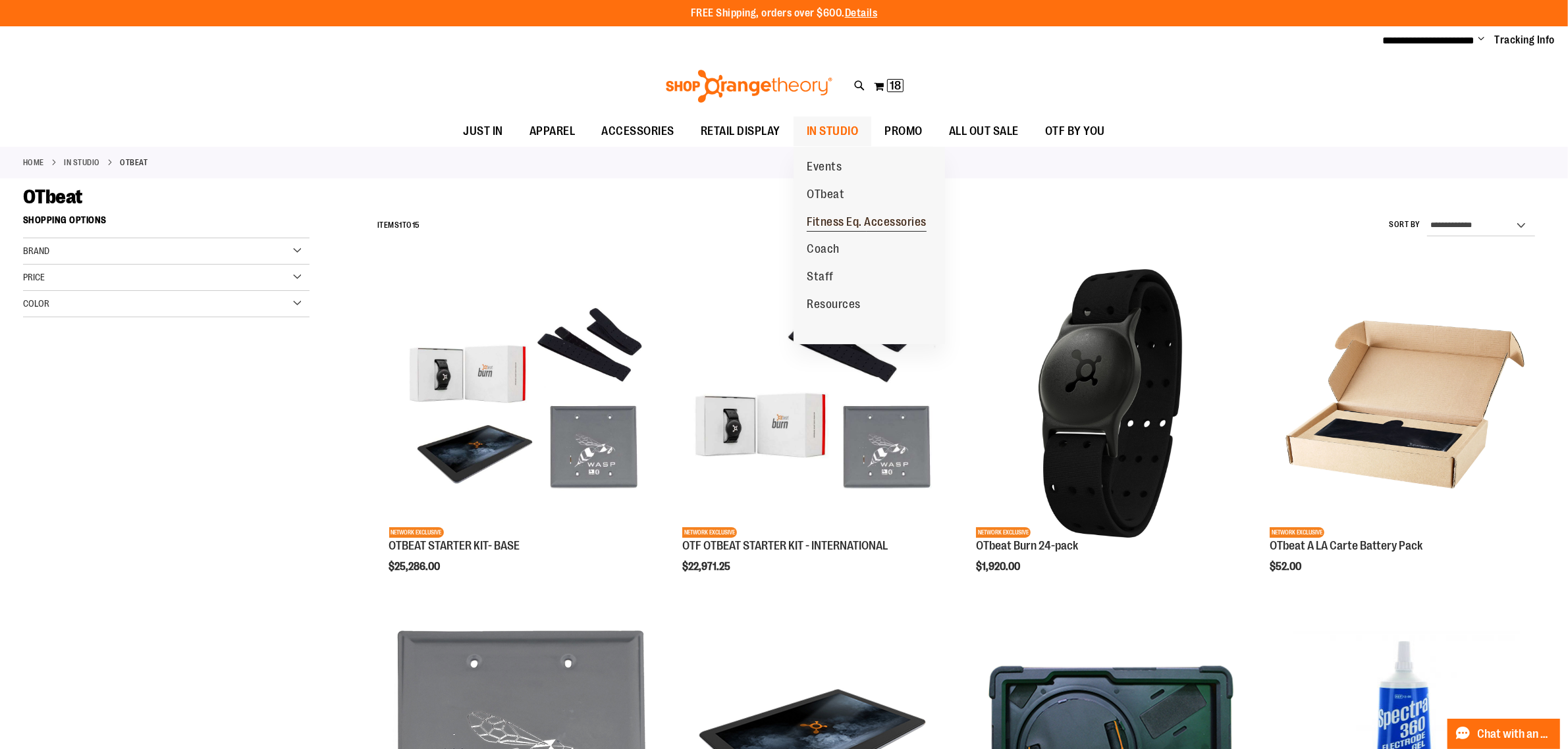
click at [850, 224] on span "Fitness Eq. Accessories" at bounding box center [867, 224] width 120 height 17
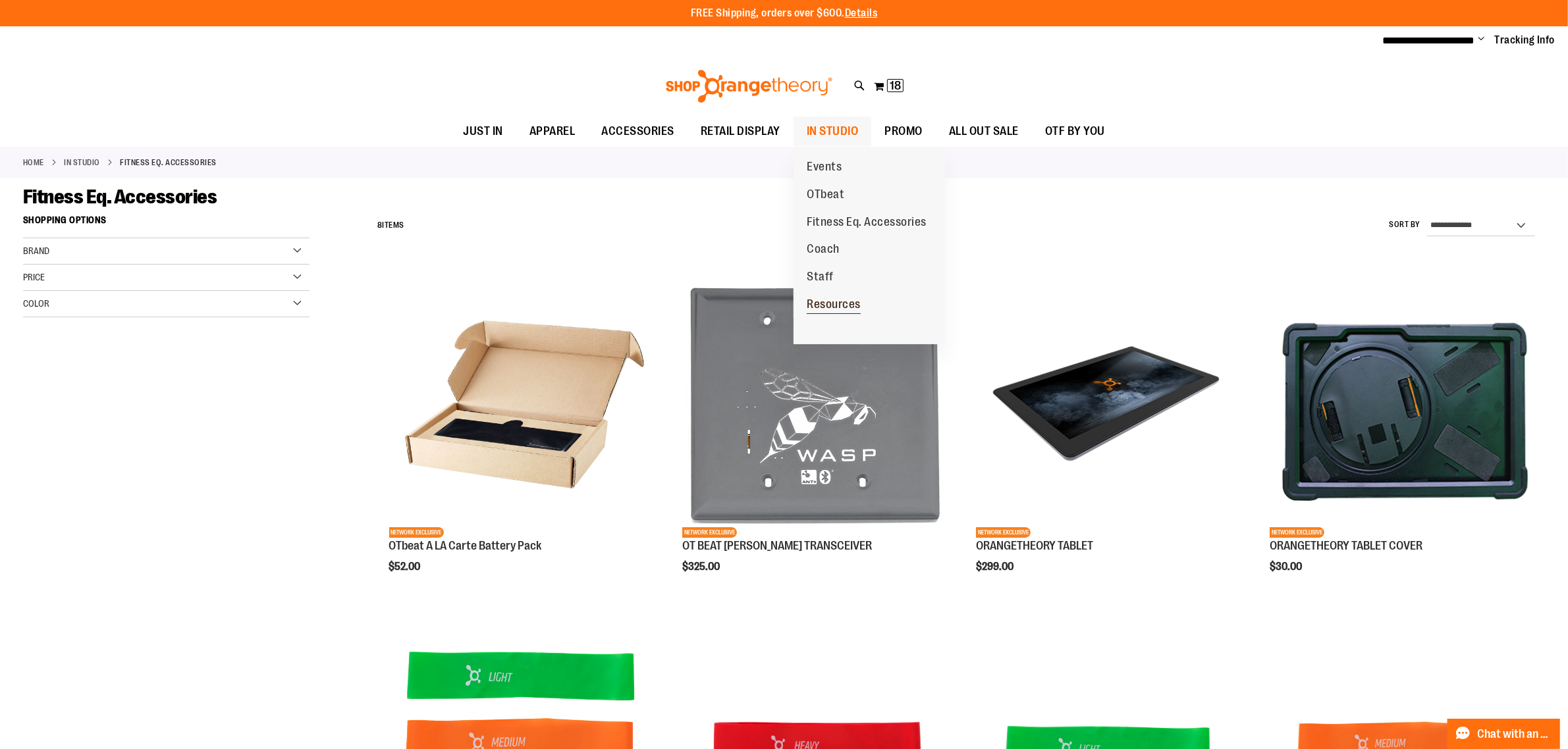
type input "**********"
click at [845, 307] on span "Resources" at bounding box center [834, 306] width 54 height 17
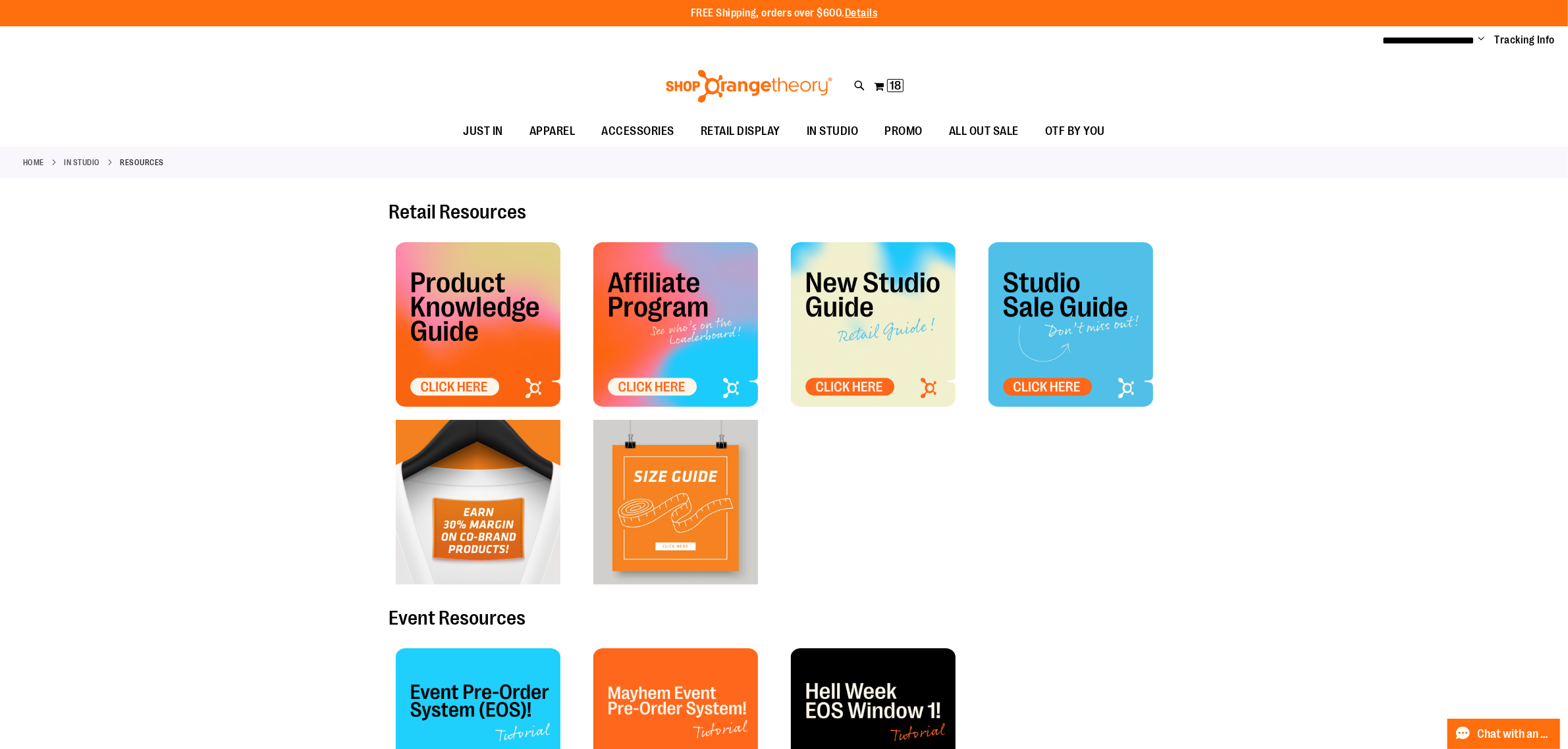
type input "**********"
click at [863, 385] on img at bounding box center [873, 324] width 165 height 164
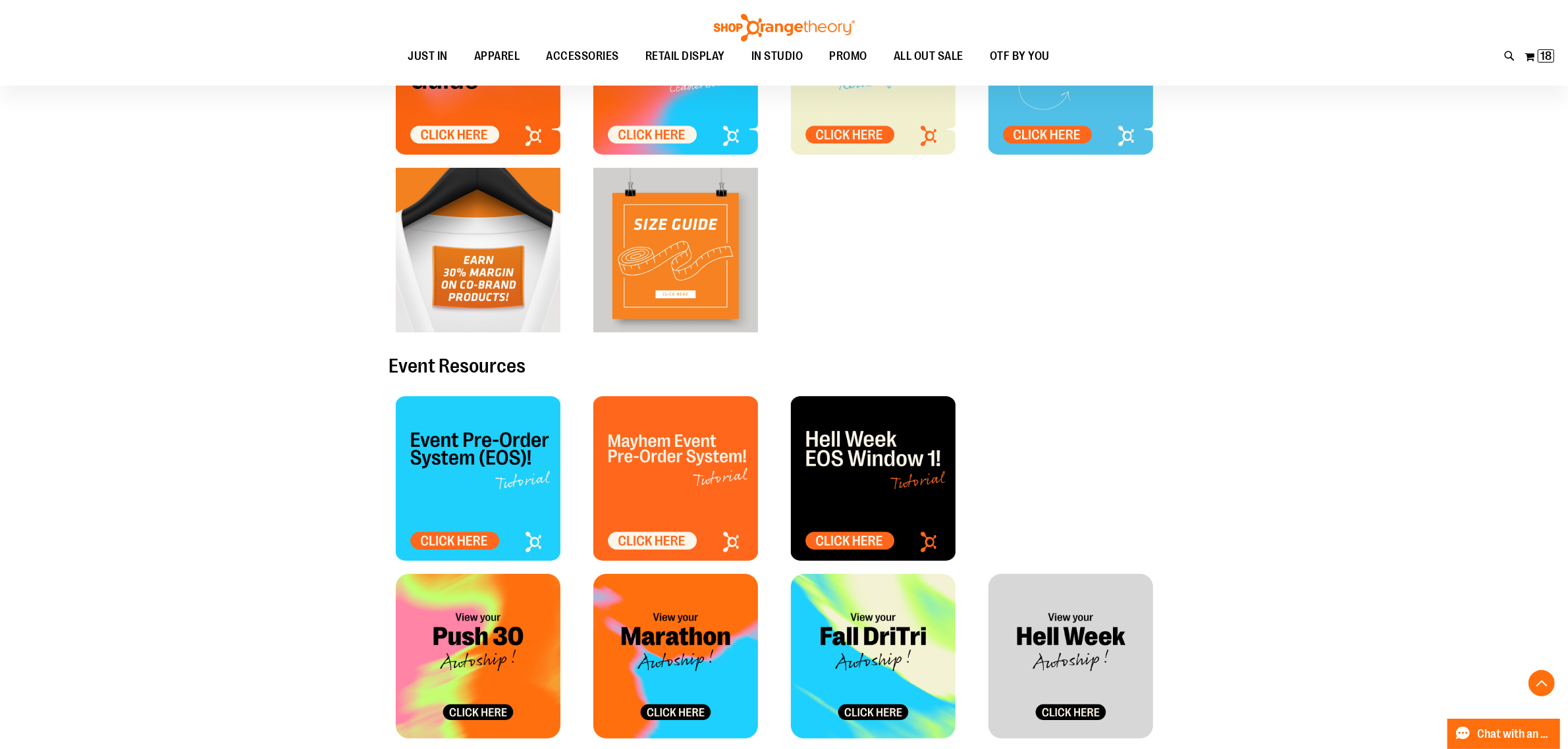
scroll to position [411, 0]
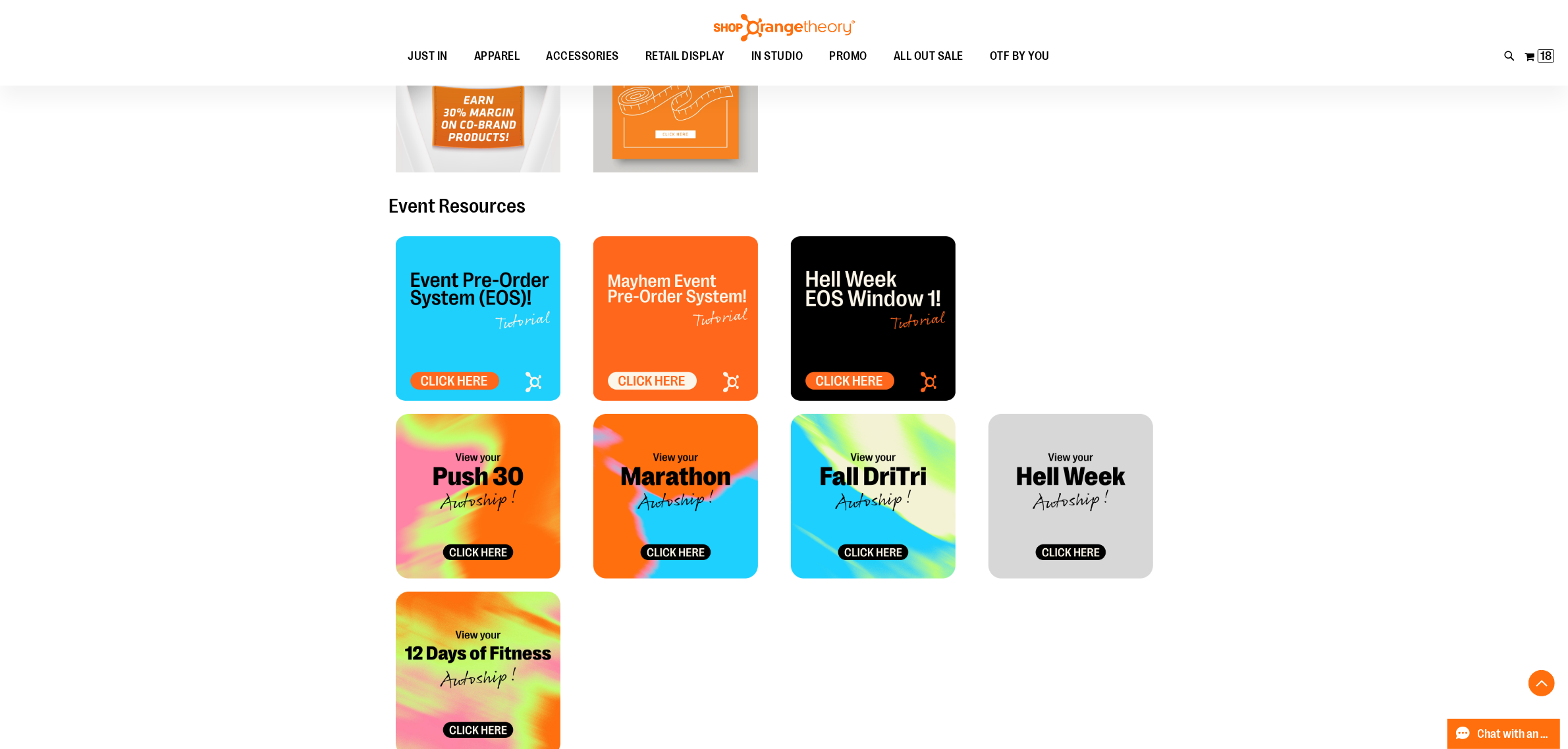
click at [883, 557] on img at bounding box center [873, 497] width 165 height 164
click at [1101, 520] on img at bounding box center [1071, 497] width 165 height 164
click at [1106, 299] on div at bounding box center [1081, 319] width 185 height 164
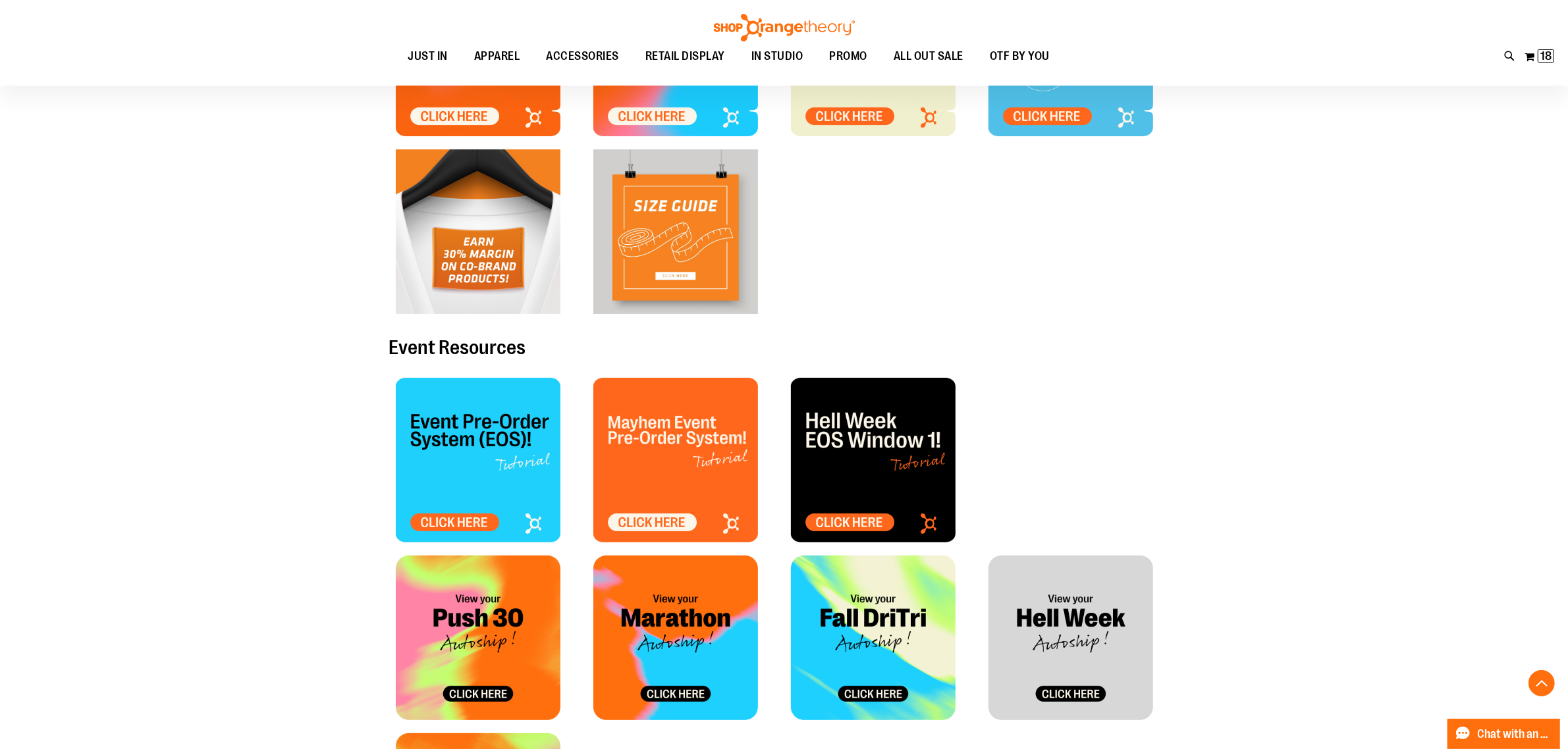
scroll to position [0, 0]
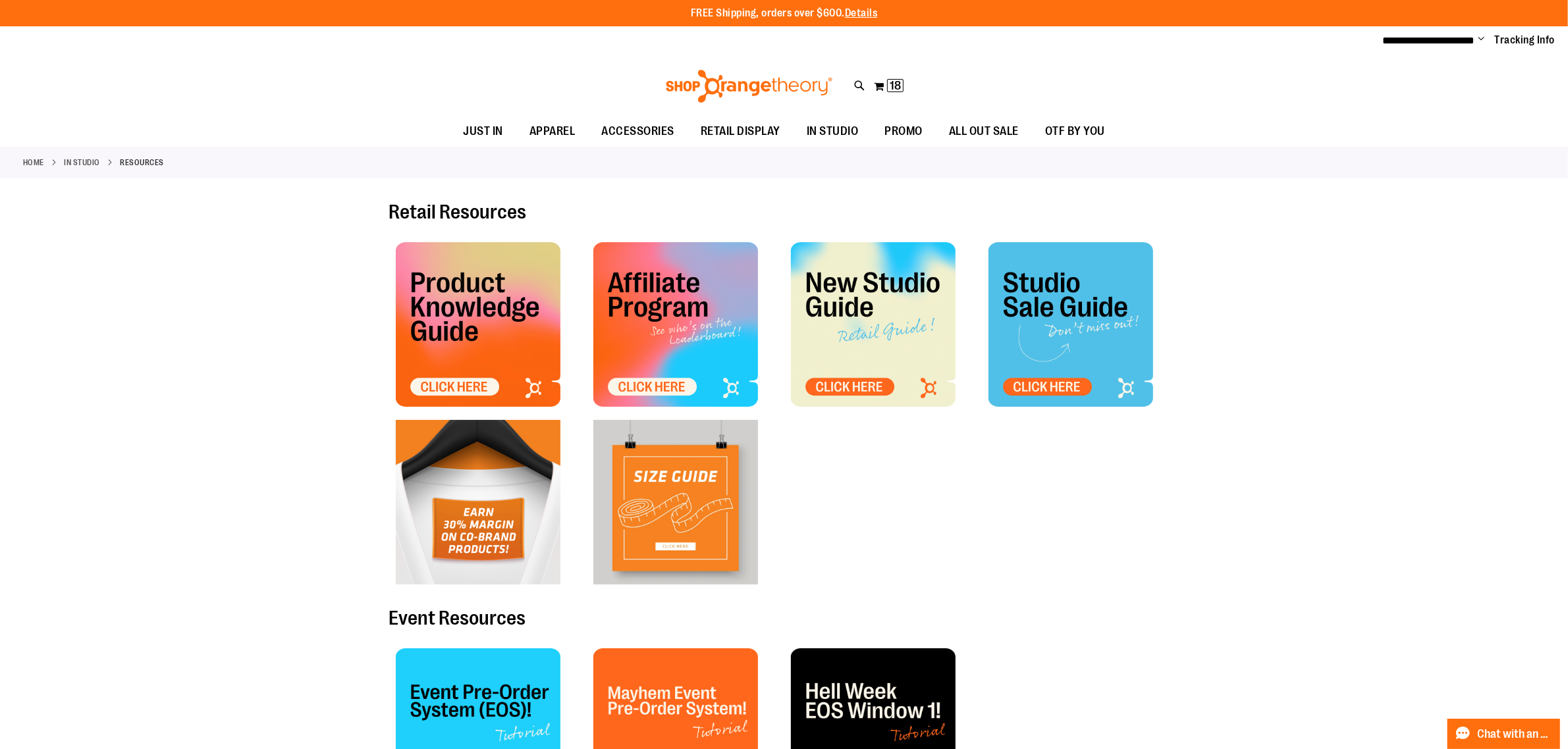
click at [509, 550] on img at bounding box center [478, 502] width 165 height 164
click at [478, 496] on img at bounding box center [478, 502] width 165 height 164
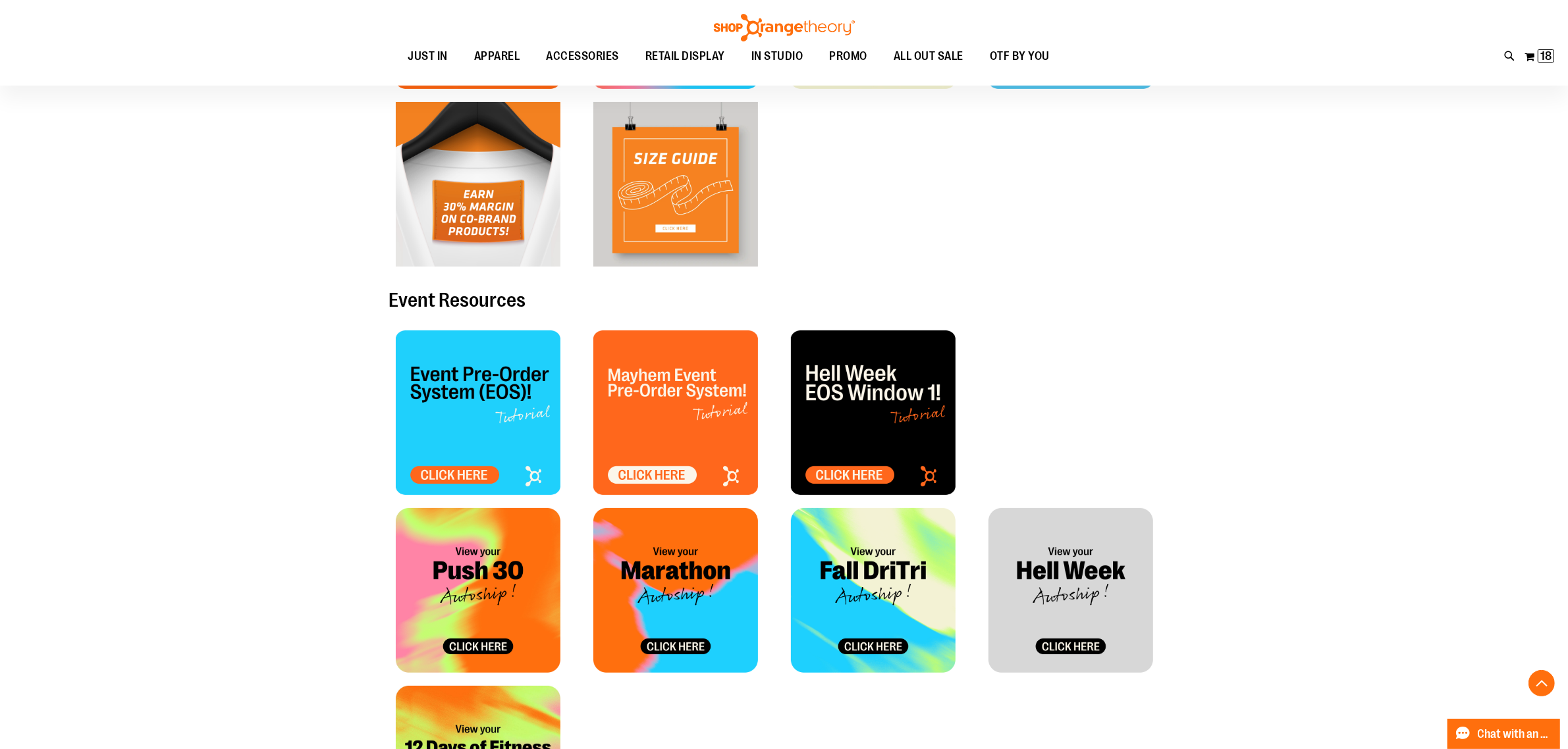
scroll to position [63, 0]
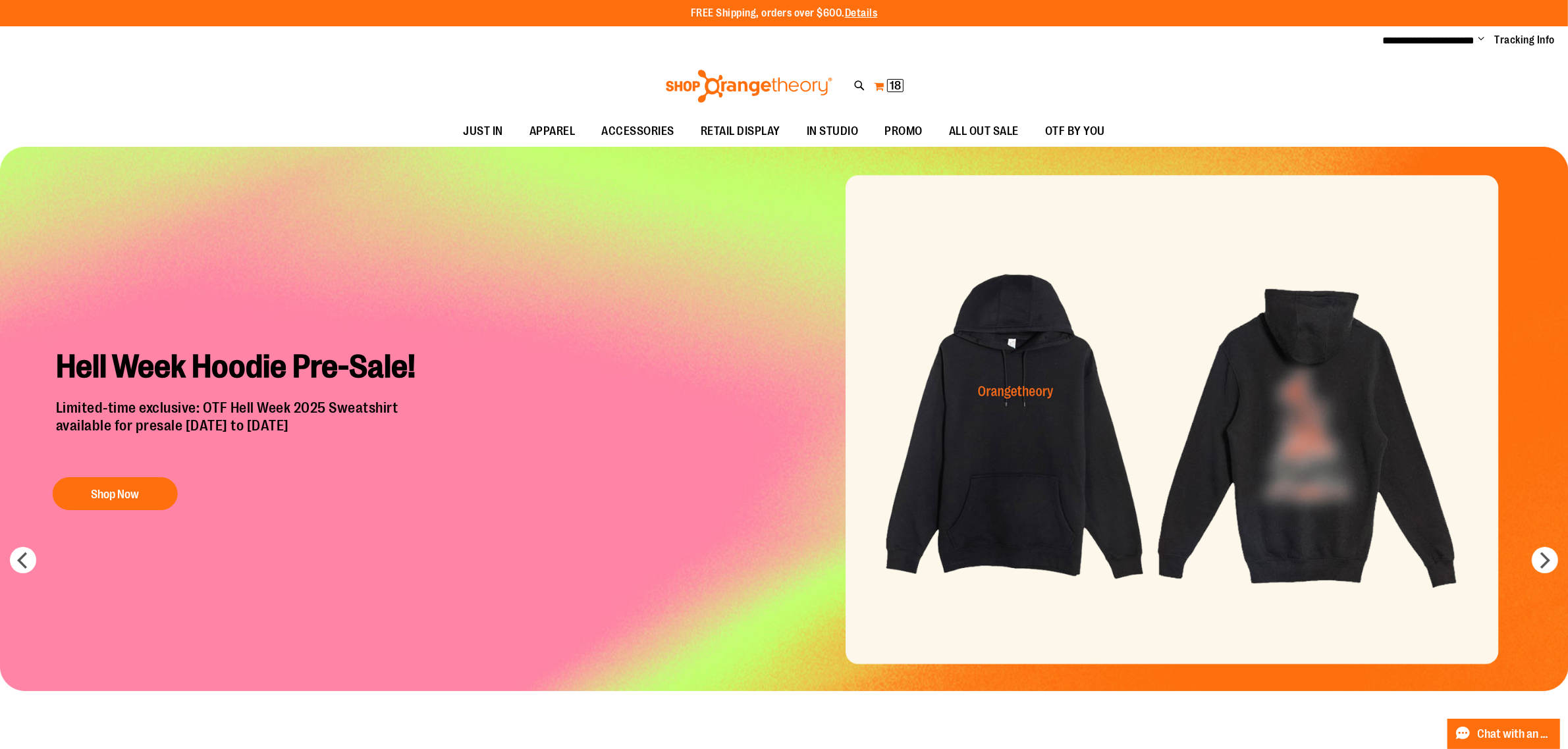
type input "**********"
click at [894, 87] on span "18" at bounding box center [895, 85] width 11 height 13
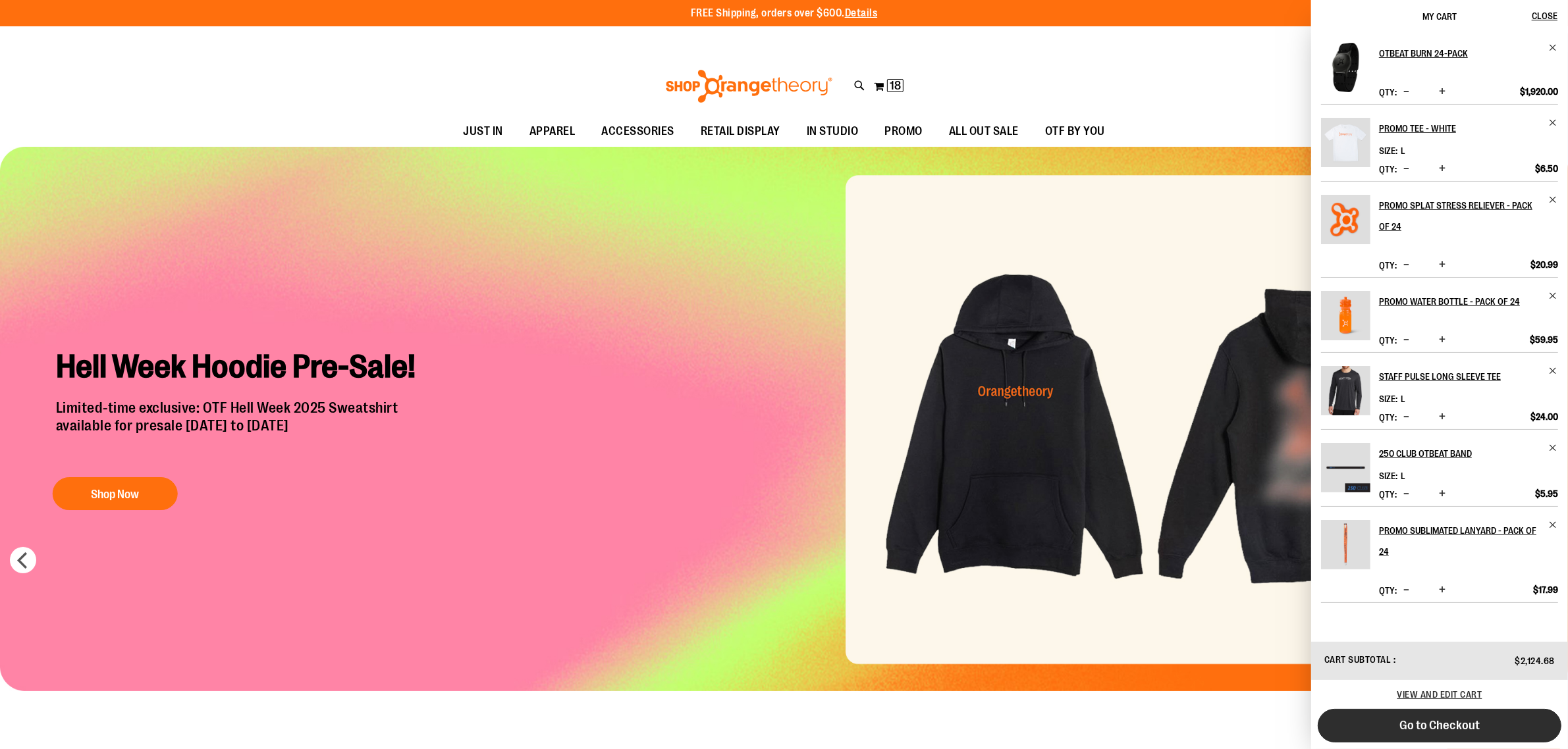
click at [1502, 729] on button "Go to Checkout" at bounding box center [1439, 726] width 244 height 34
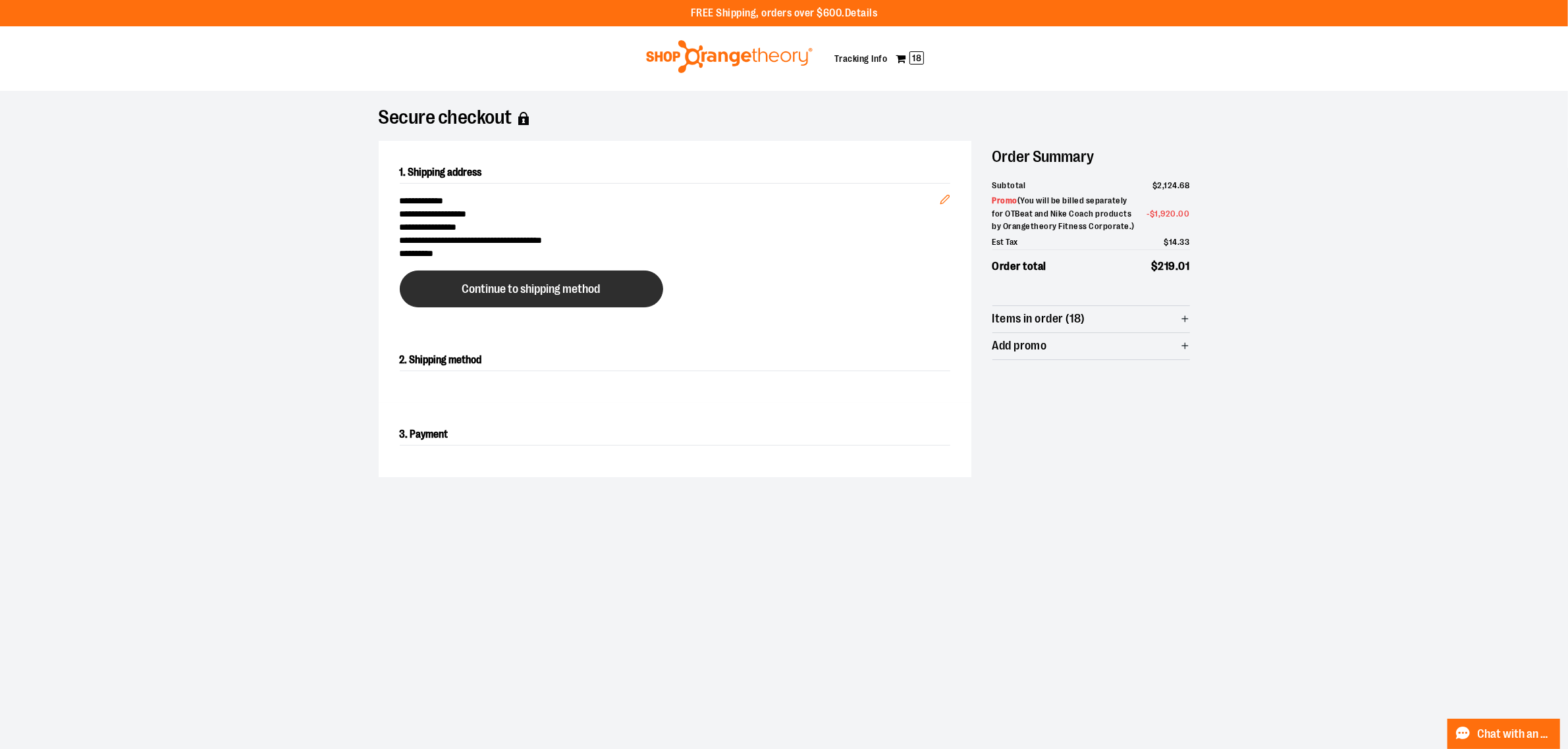
click at [574, 283] on span "Continue to shipping method" at bounding box center [531, 290] width 138 height 13
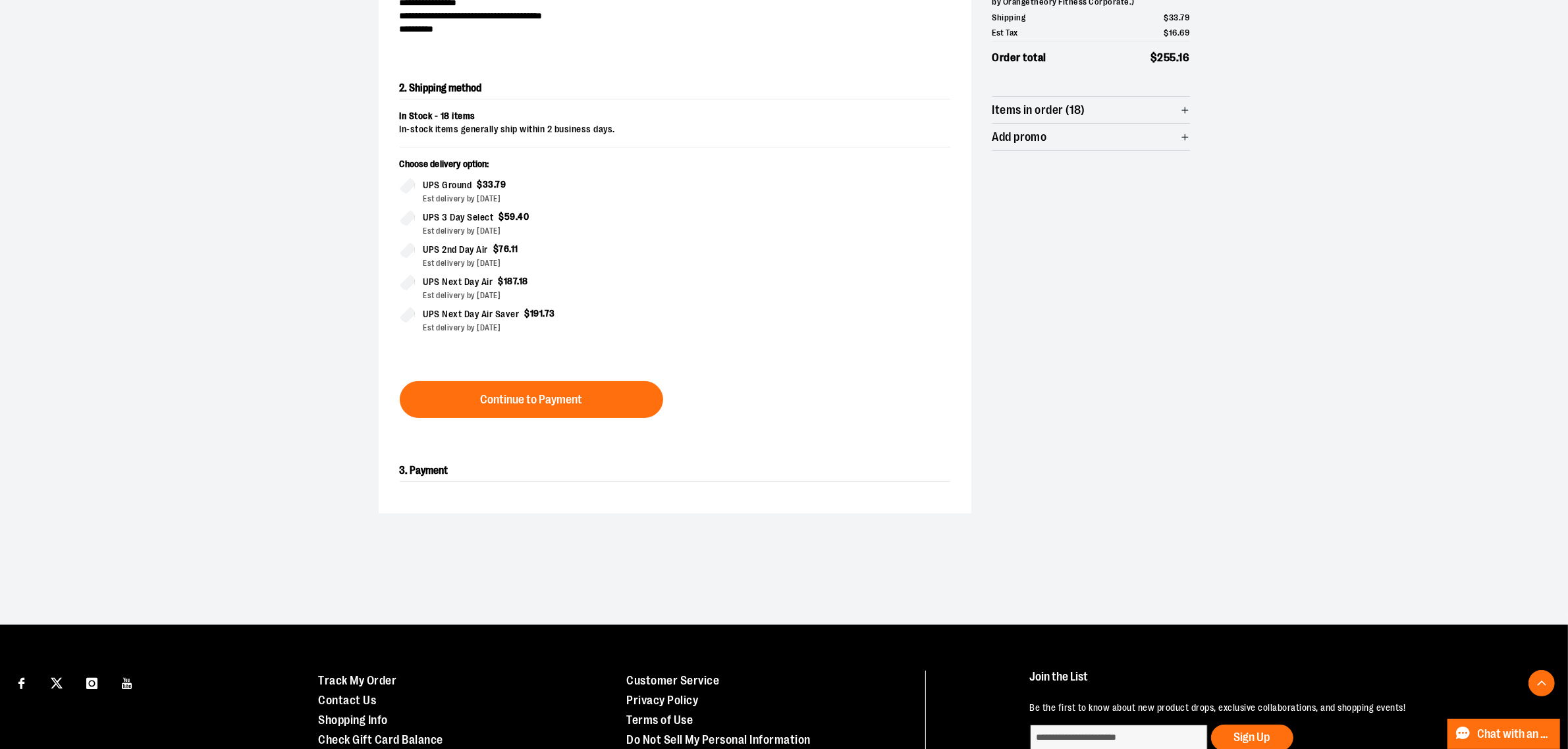
scroll to position [60, 0]
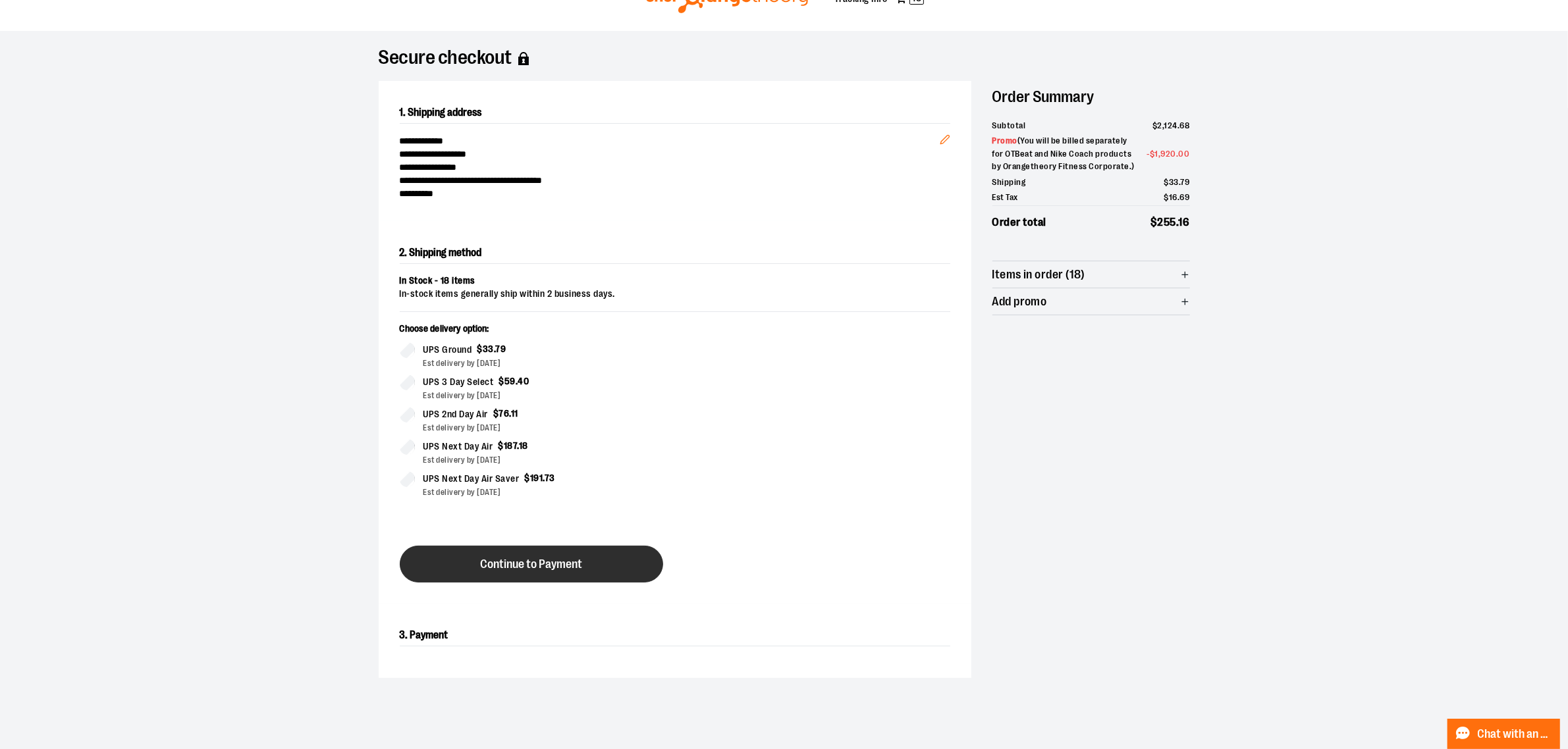
click at [572, 564] on span "Continue to Payment" at bounding box center [531, 565] width 102 height 13
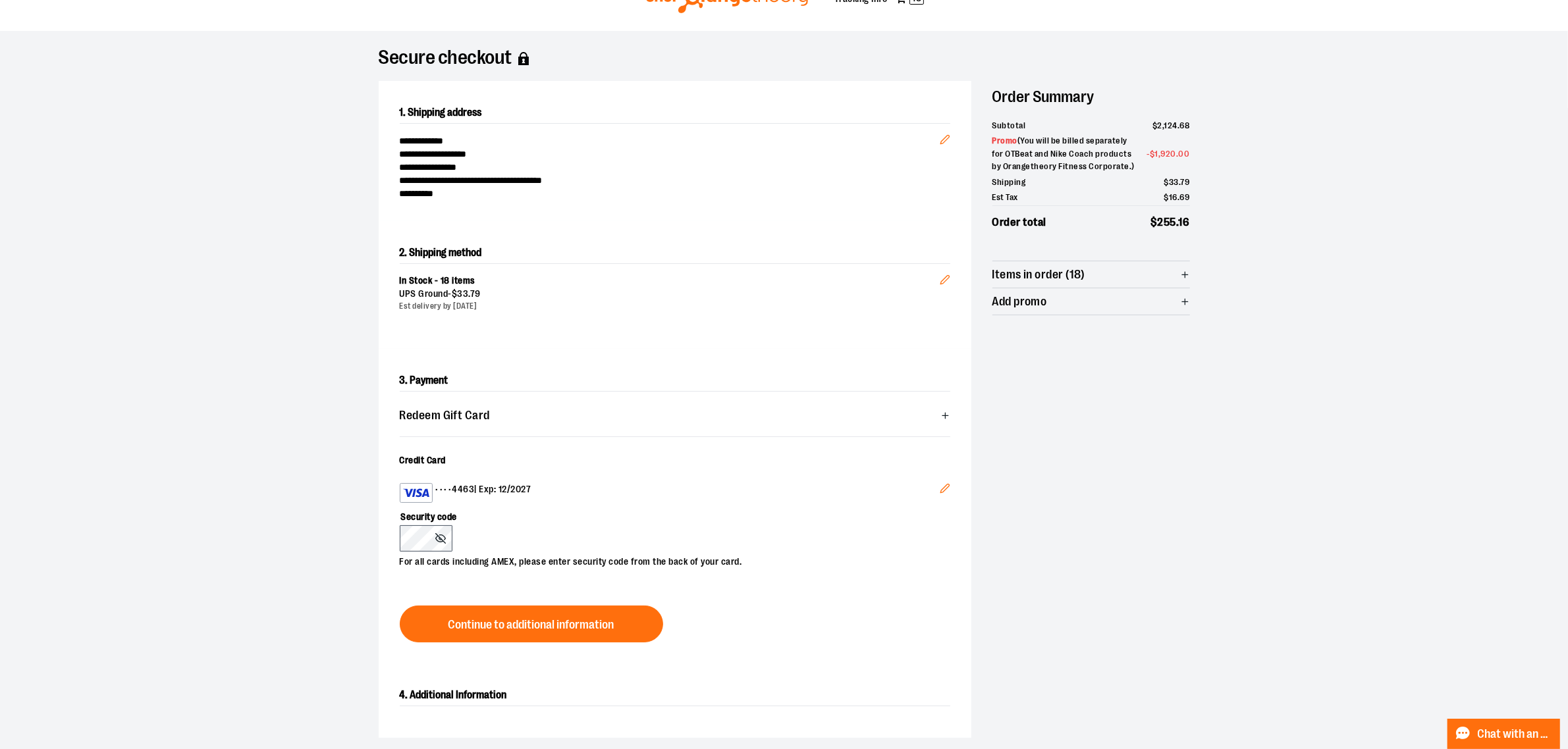
click at [735, 569] on p "For all cards including AMEX, please enter security code from the back of your …" at bounding box center [668, 560] width 538 height 17
click at [570, 624] on span "Continue to additional information" at bounding box center [531, 625] width 166 height 13
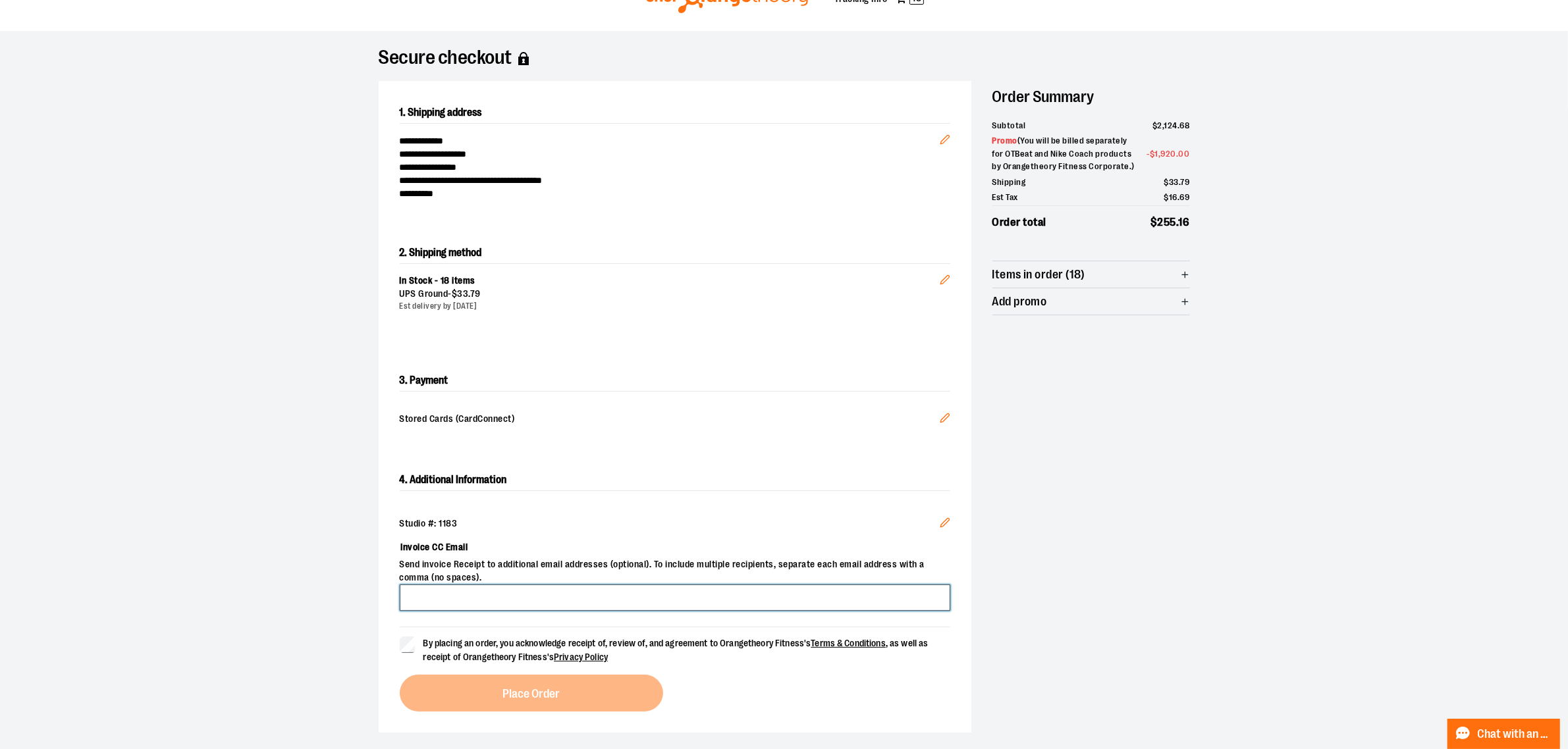
click at [599, 589] on input "Invoice CC Email" at bounding box center [674, 597] width 550 height 26
type input "**********"
click at [993, 602] on div "**********" at bounding box center [784, 406] width 812 height 652
click at [525, 688] on span "Place Order" at bounding box center [531, 695] width 58 height 13
